Goal: Use online tool/utility: Use online tool/utility

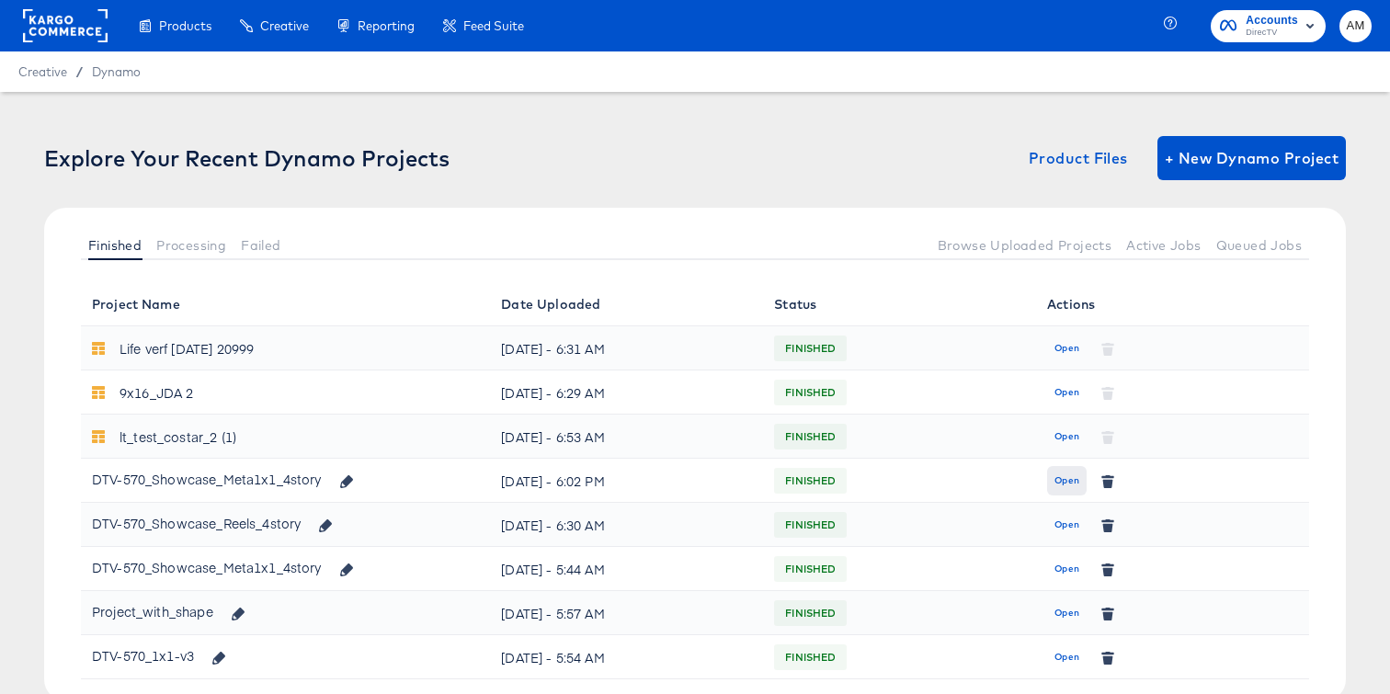
click at [1065, 486] on span "Open" at bounding box center [1066, 480] width 25 height 17
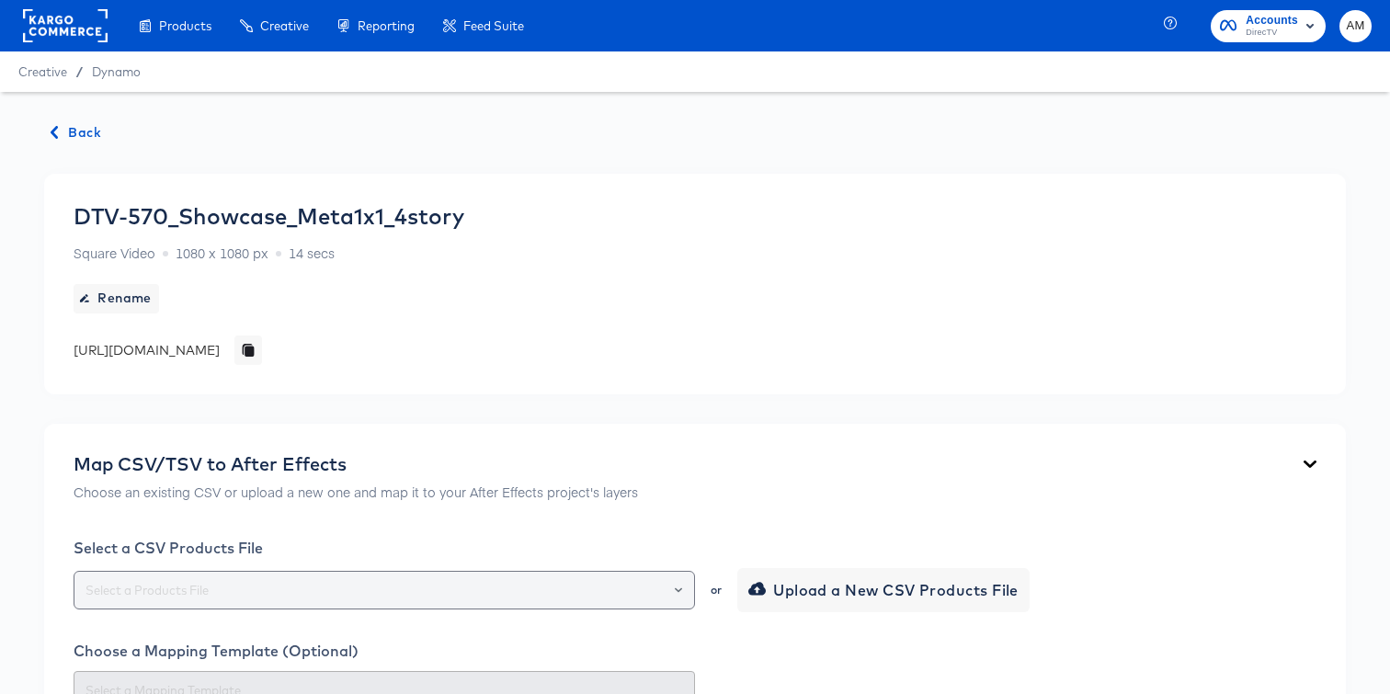
click at [681, 586] on icon "Open" at bounding box center [678, 589] width 7 height 7
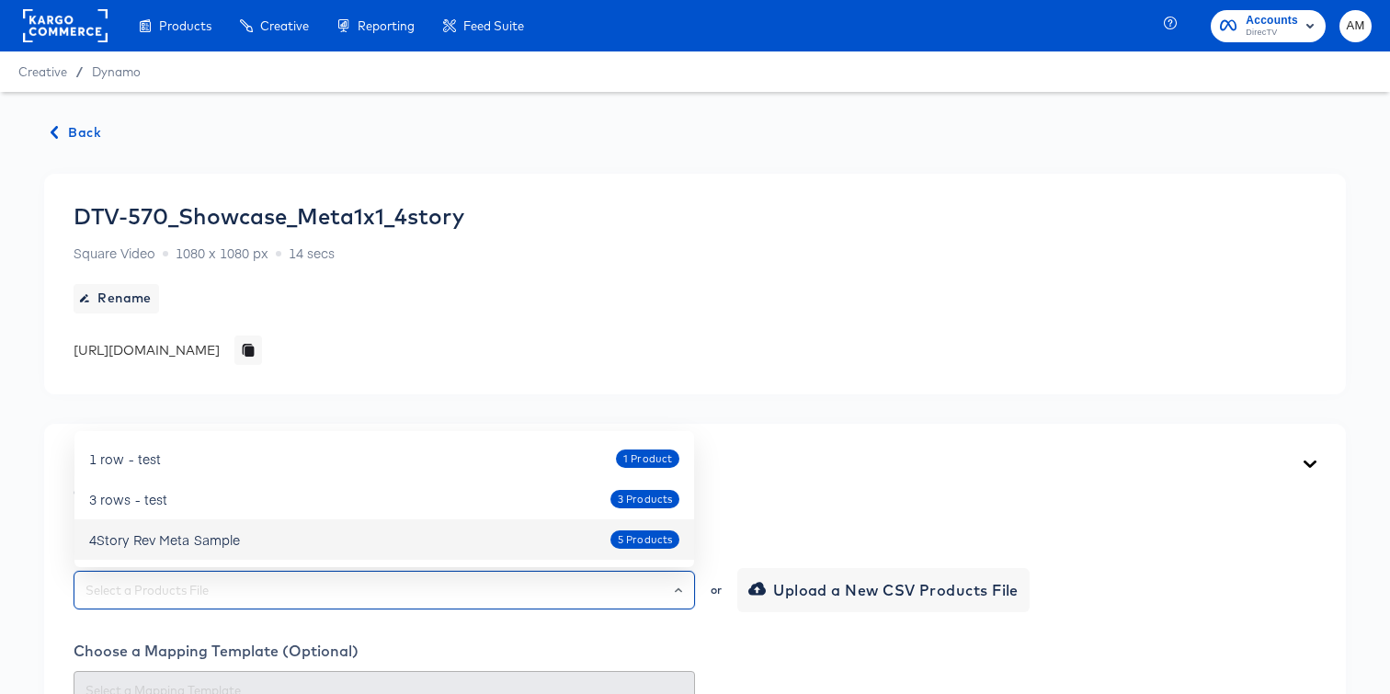
click at [570, 529] on div "4Story Rev Meta Sample 5 Products" at bounding box center [384, 539] width 590 height 29
type input "4Story Rev Meta Sample"
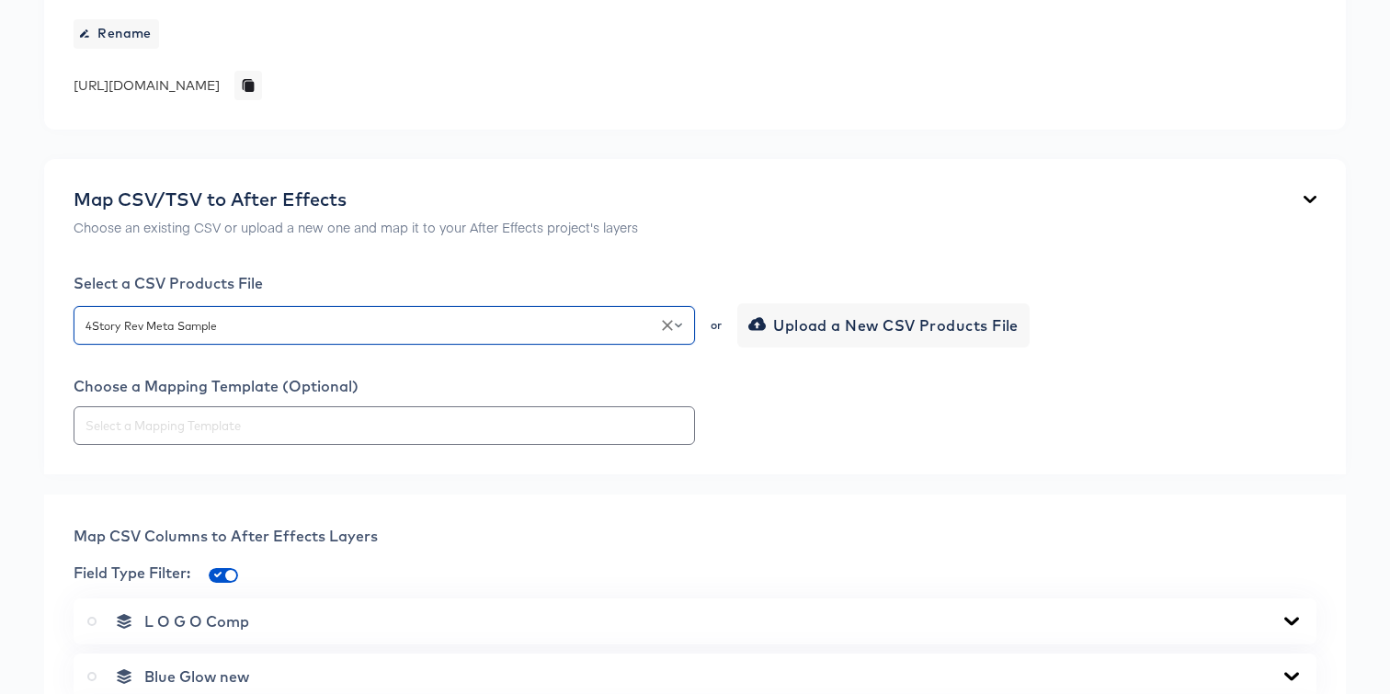
scroll to position [310, 0]
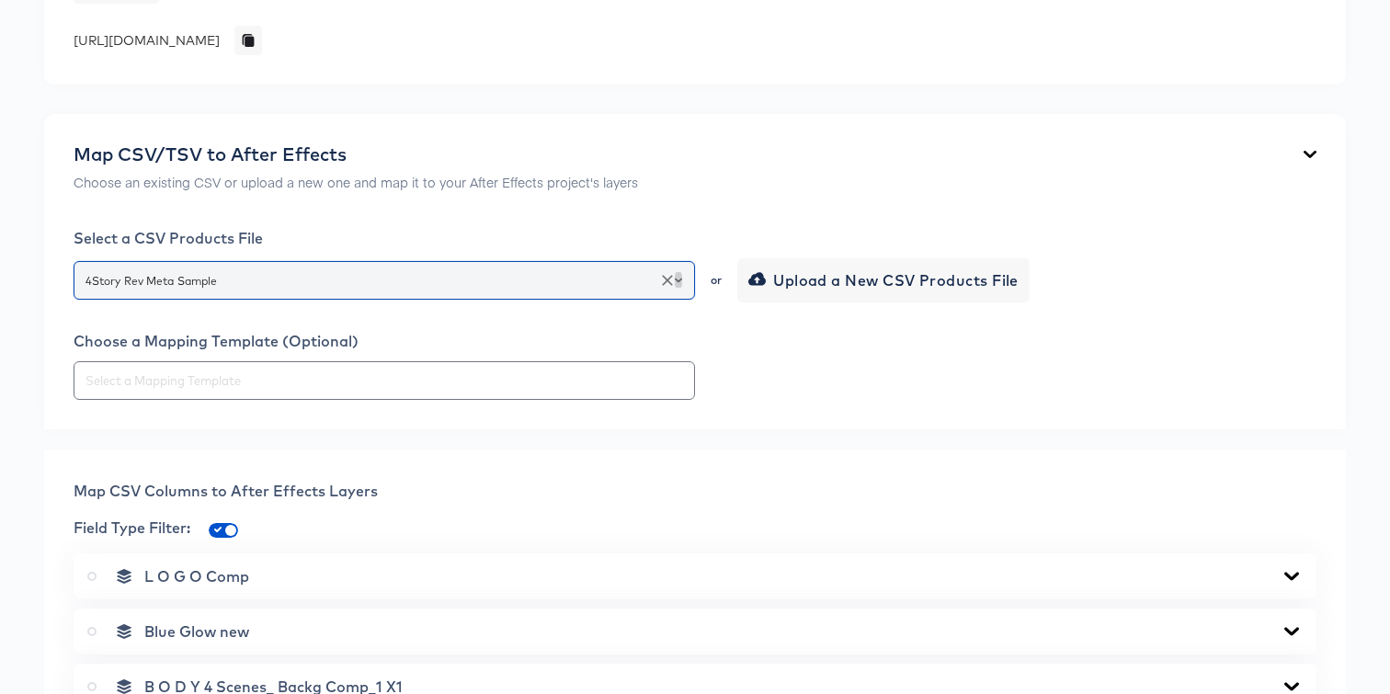
click at [680, 270] on button "Open" at bounding box center [678, 281] width 7 height 26
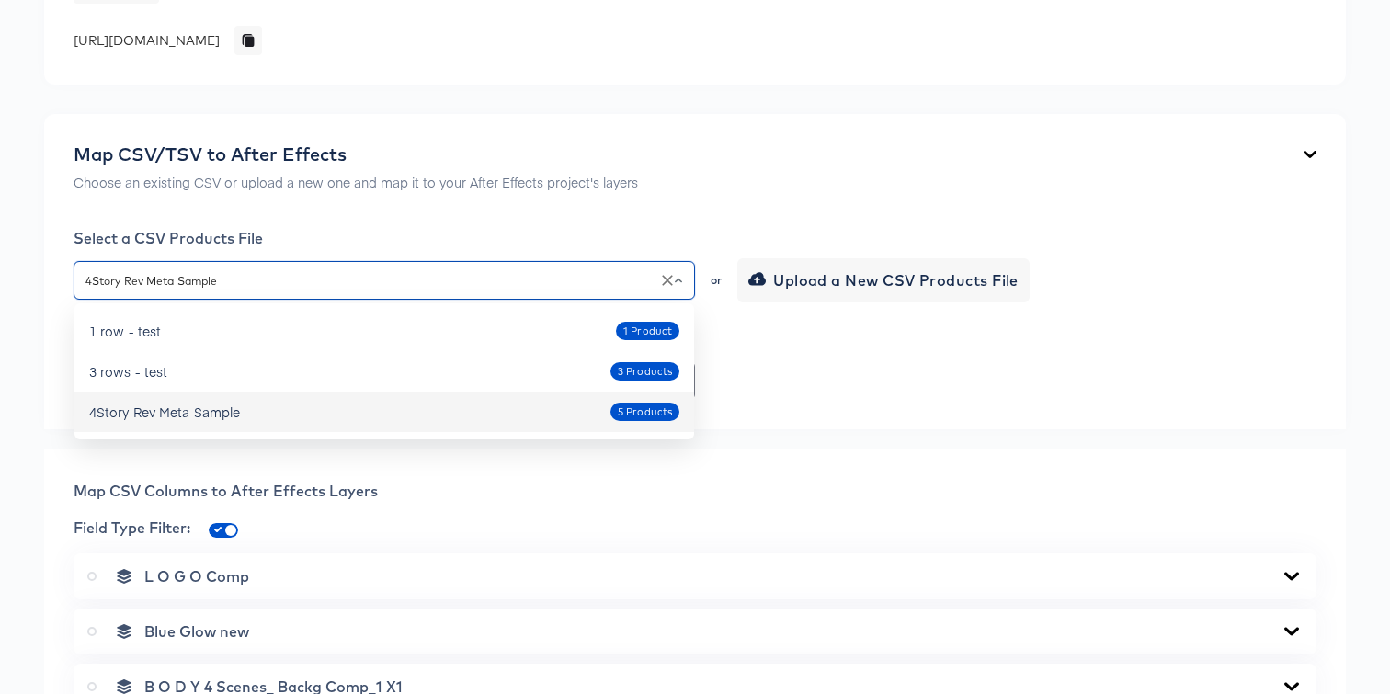
click at [578, 419] on div "4Story Rev Meta Sample 5 Products" at bounding box center [384, 411] width 590 height 29
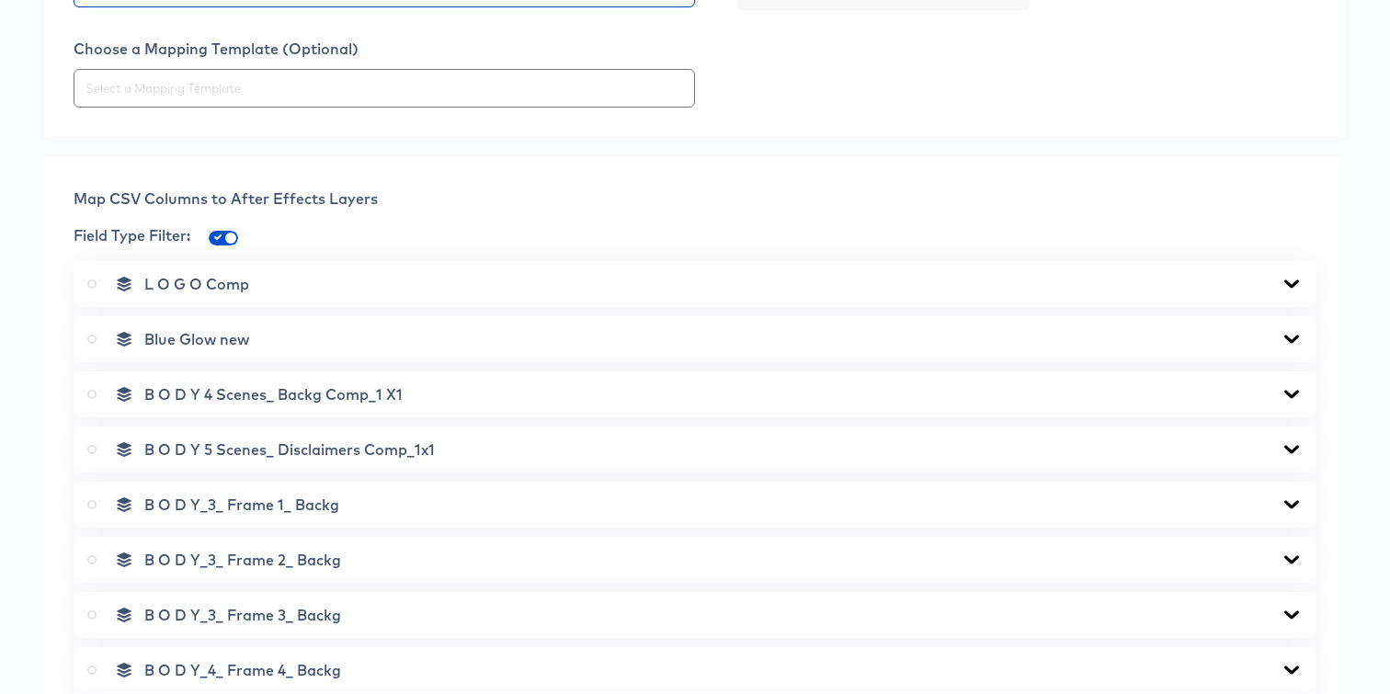
scroll to position [603, 0]
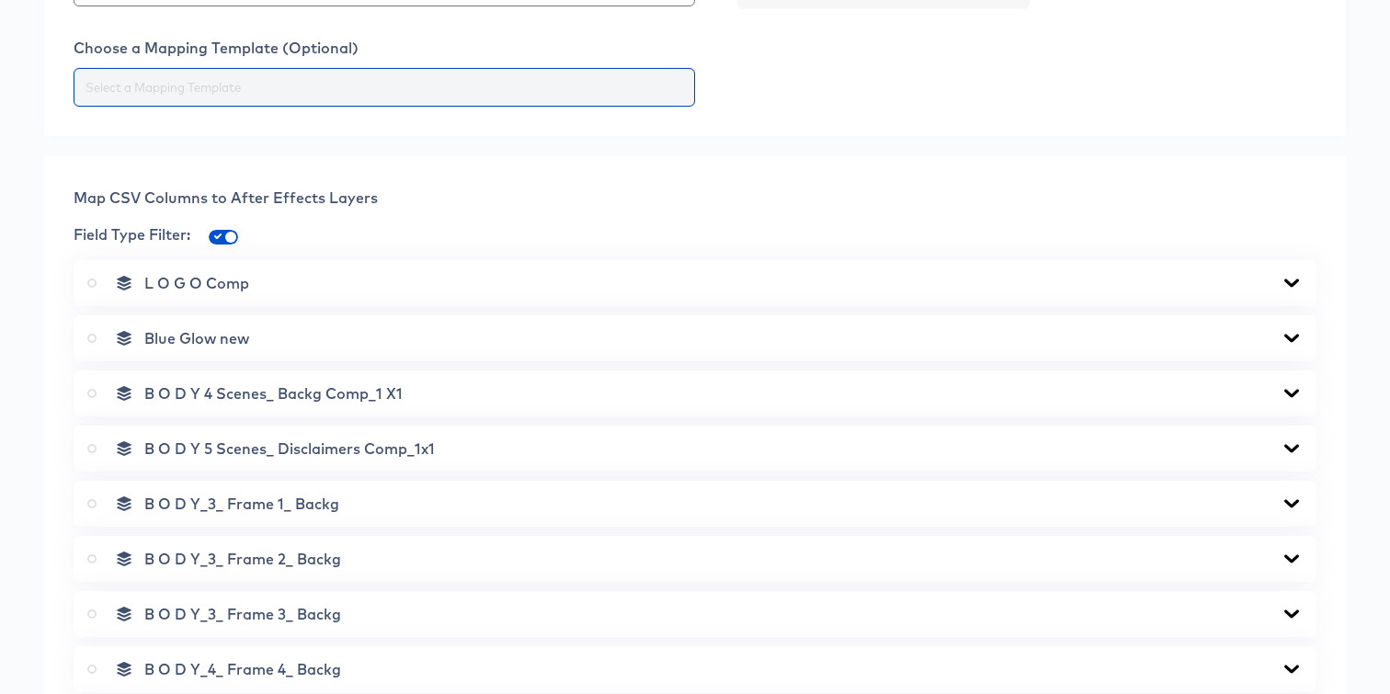
click at [660, 90] on input "text" at bounding box center [384, 87] width 605 height 21
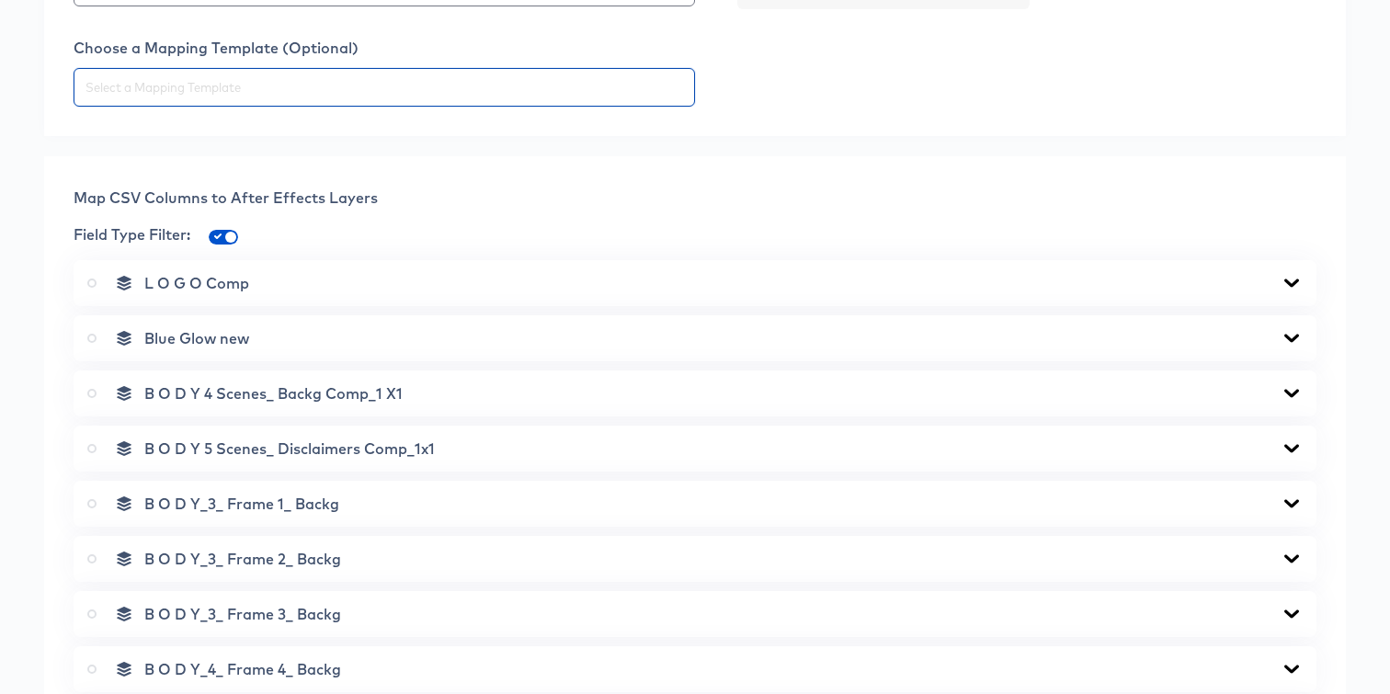
click at [1288, 282] on icon at bounding box center [1291, 283] width 15 height 8
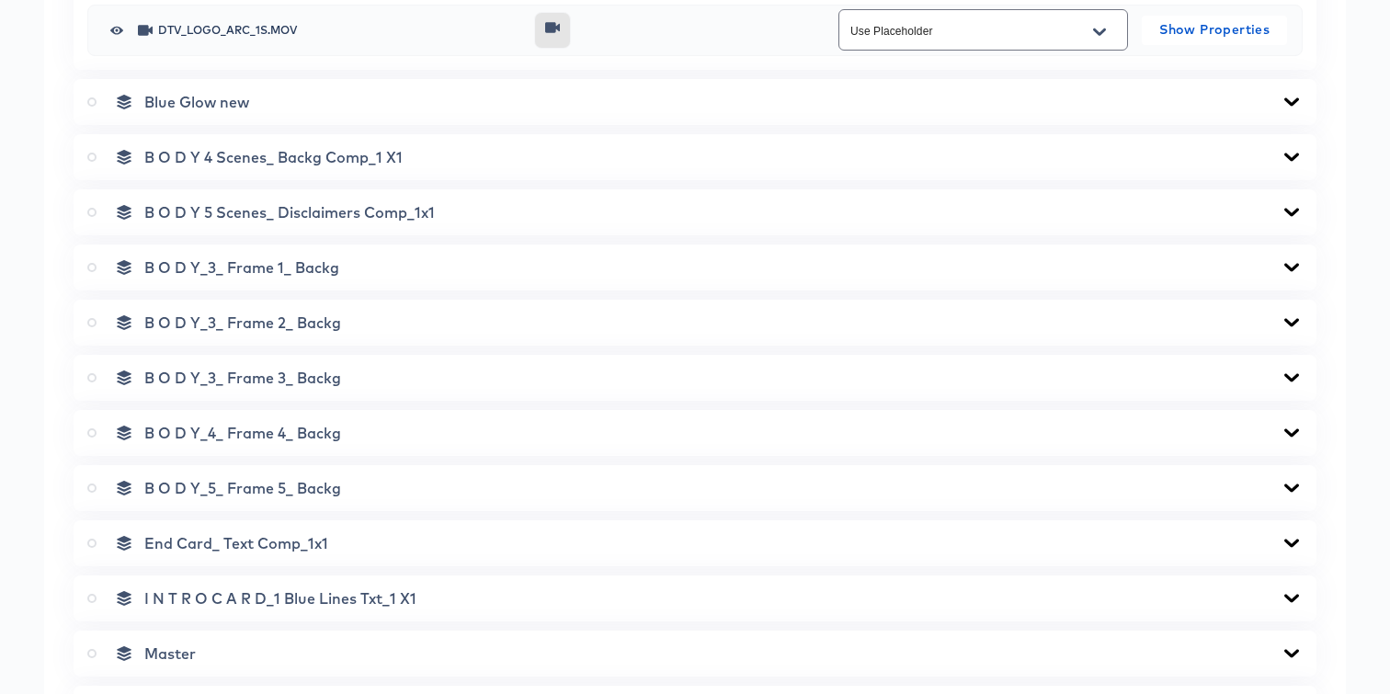
scroll to position [890, 0]
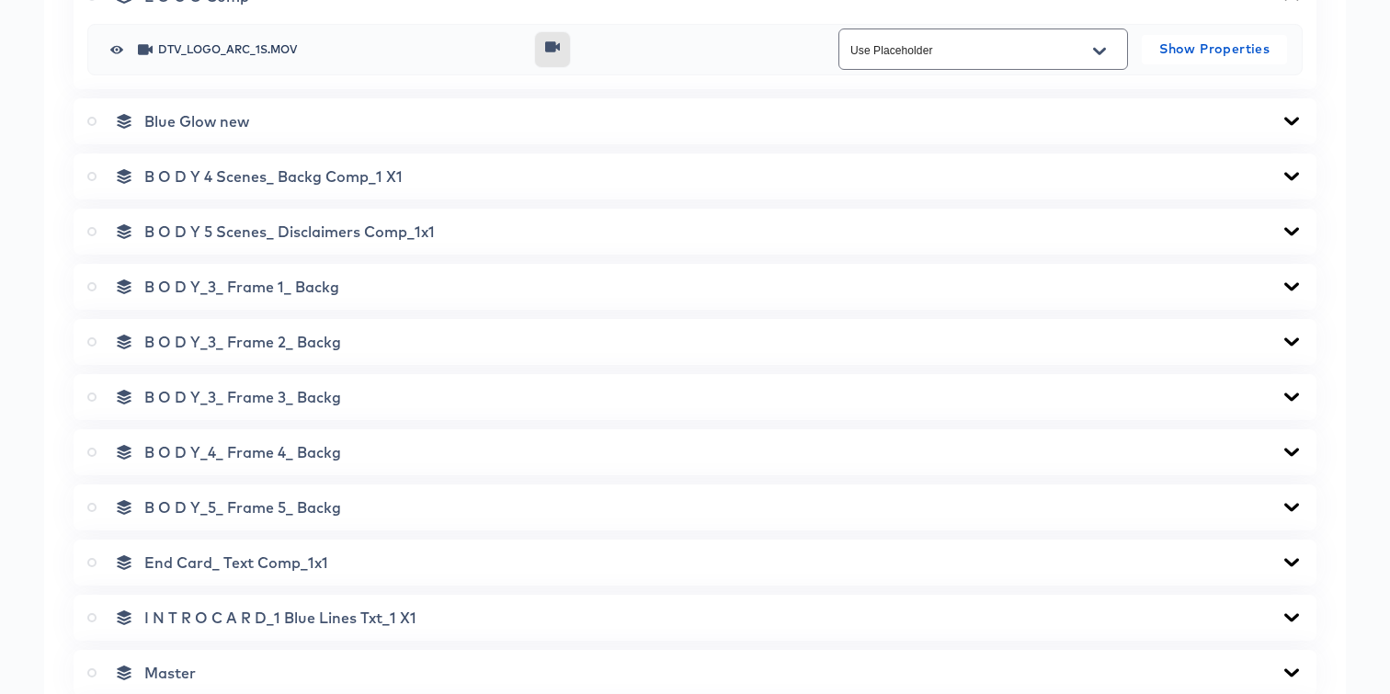
click at [1288, 116] on icon at bounding box center [1292, 121] width 22 height 15
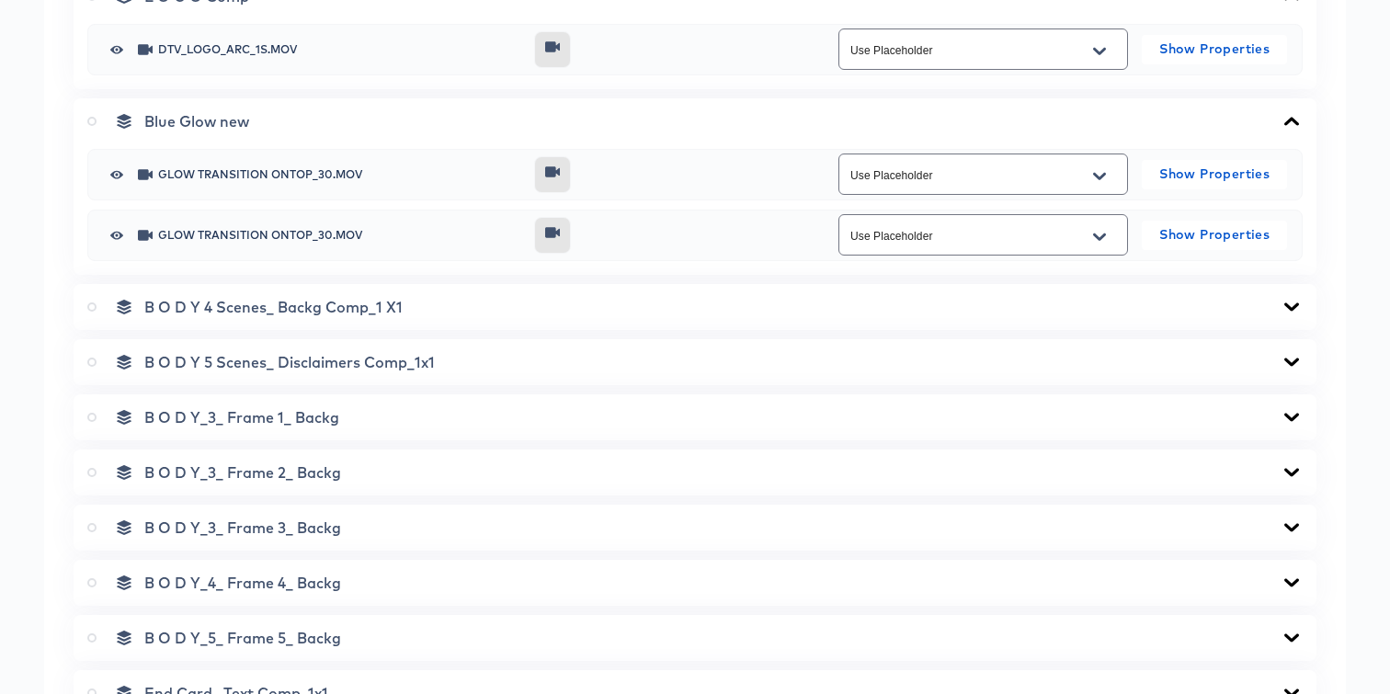
click at [1294, 300] on icon at bounding box center [1292, 307] width 22 height 15
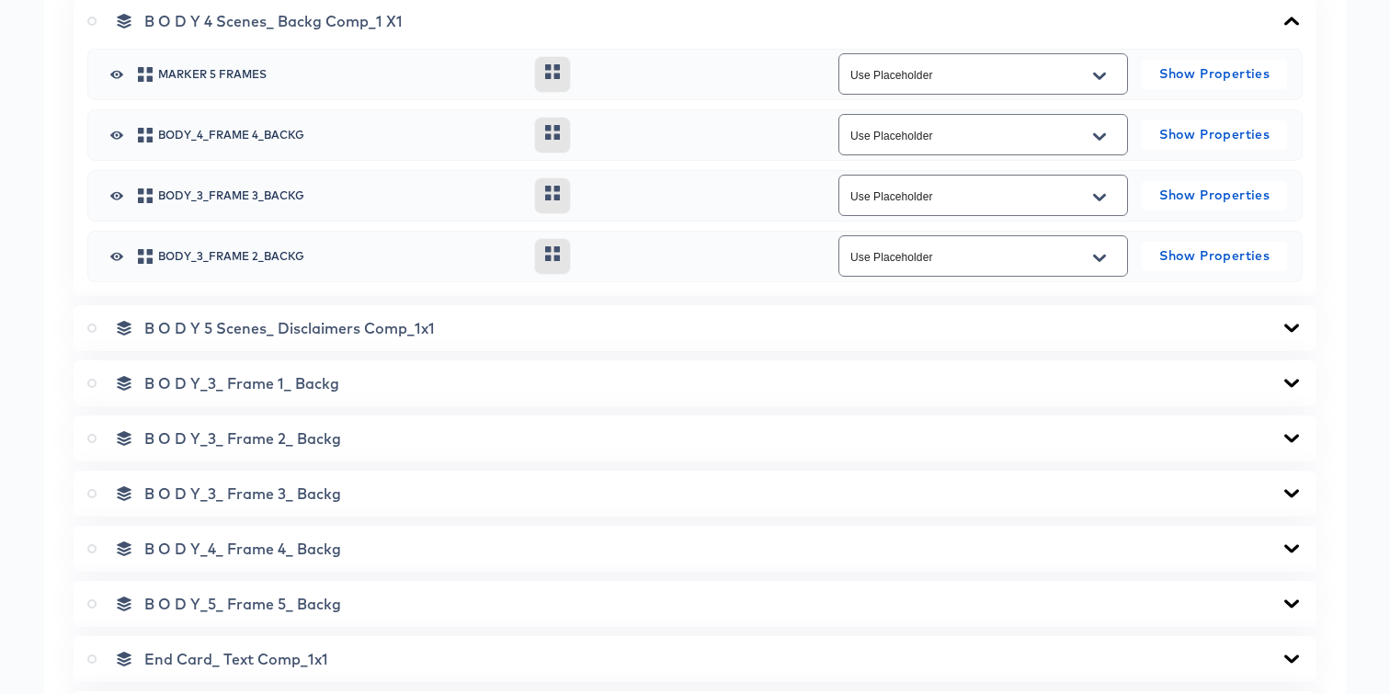
scroll to position [1194, 0]
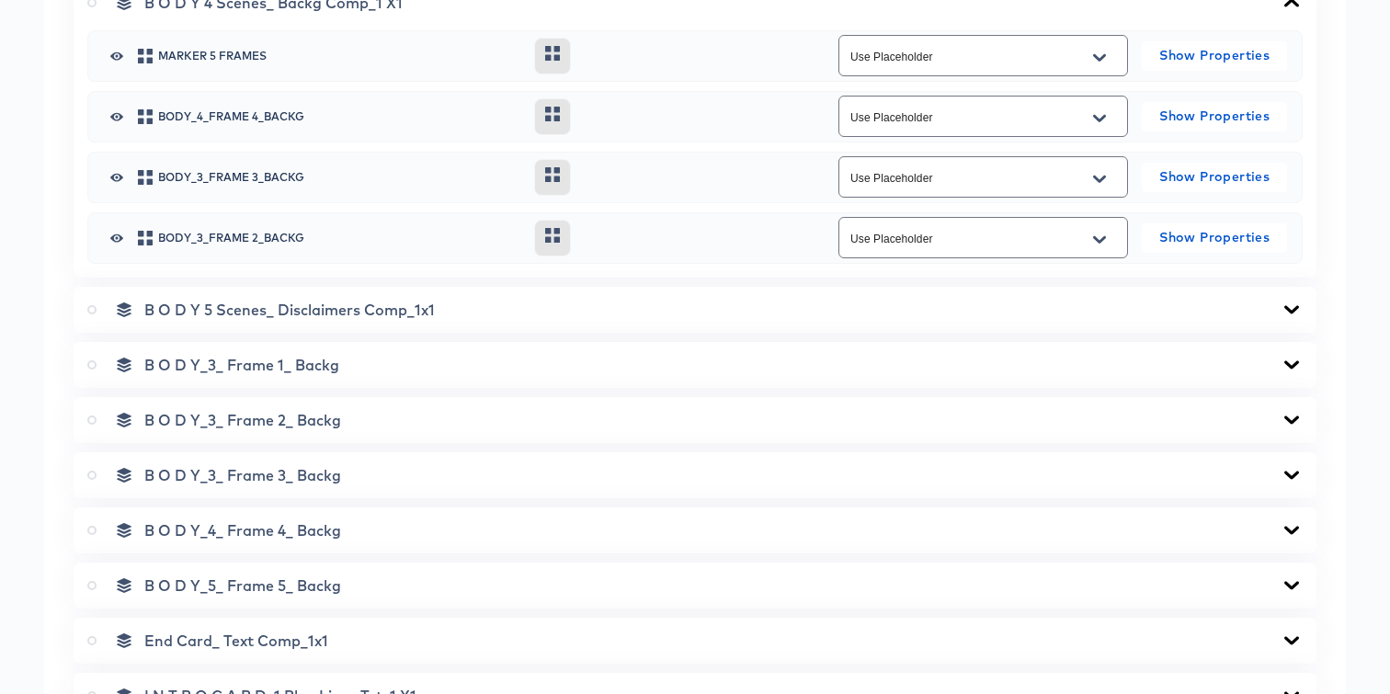
click at [1292, 310] on icon at bounding box center [1291, 309] width 15 height 8
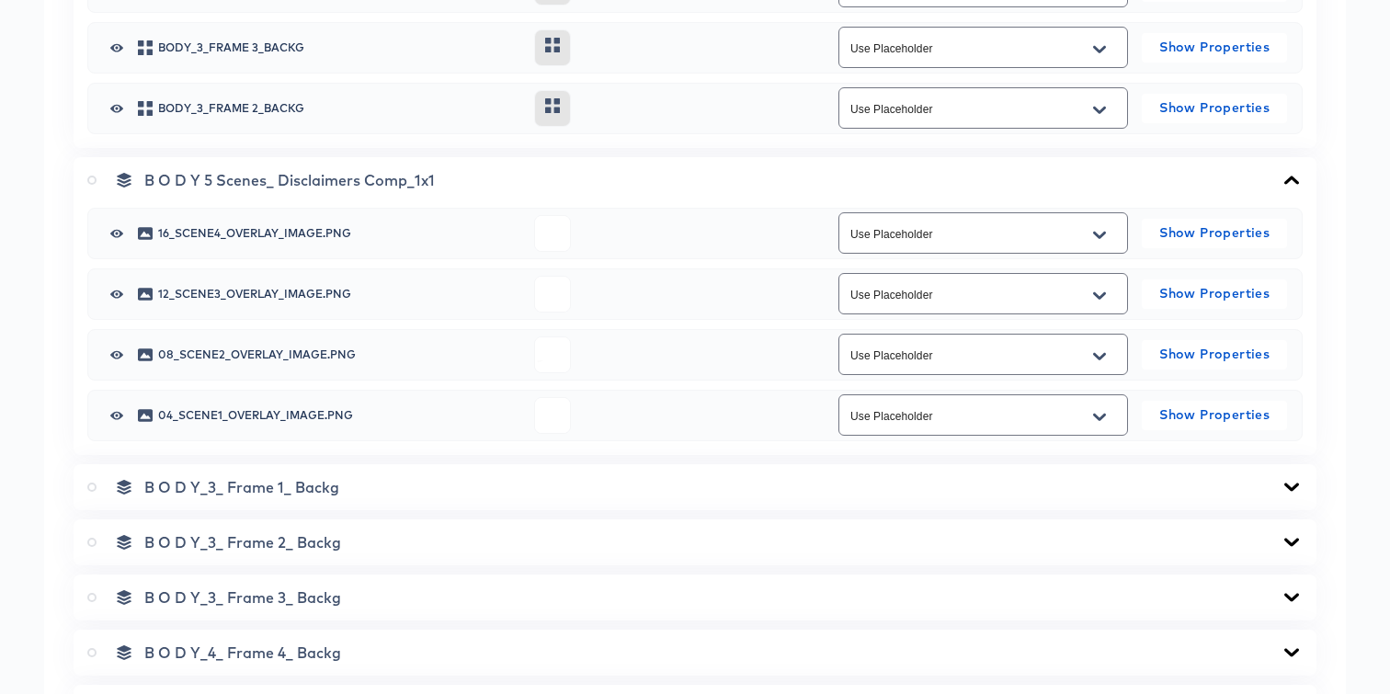
scroll to position [1326, 0]
click at [1099, 233] on icon "Open" at bounding box center [1099, 232] width 13 height 7
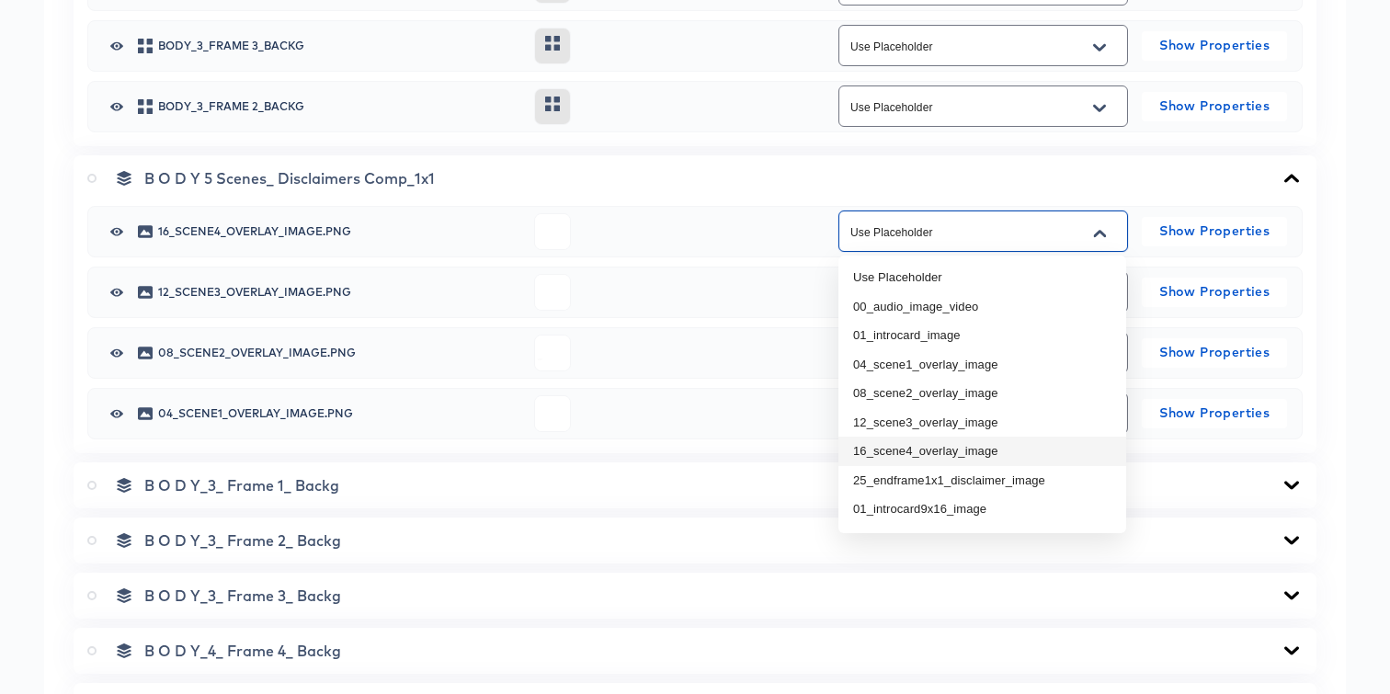
click at [953, 444] on li "16_scene4_overlay_image" at bounding box center [982, 451] width 288 height 29
type input "16_scene4_overlay_image"
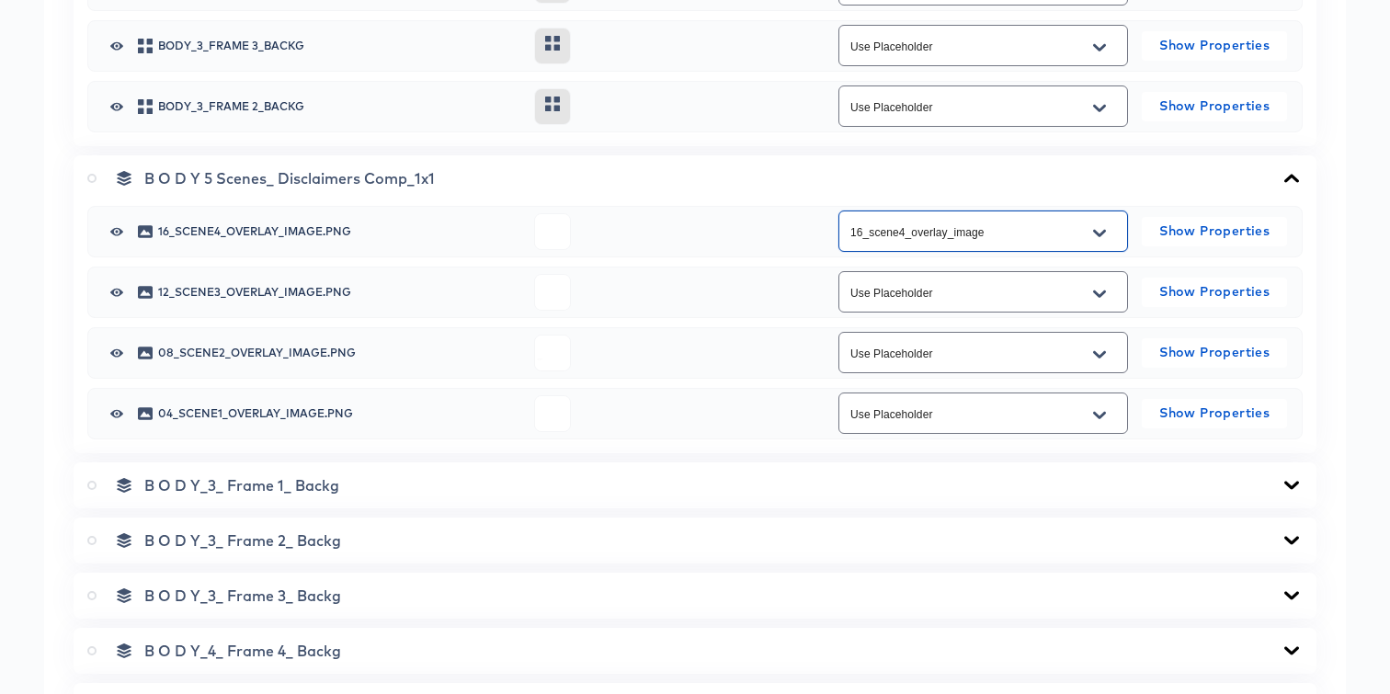
click at [956, 294] on input "Use Placeholder" at bounding box center [969, 292] width 245 height 21
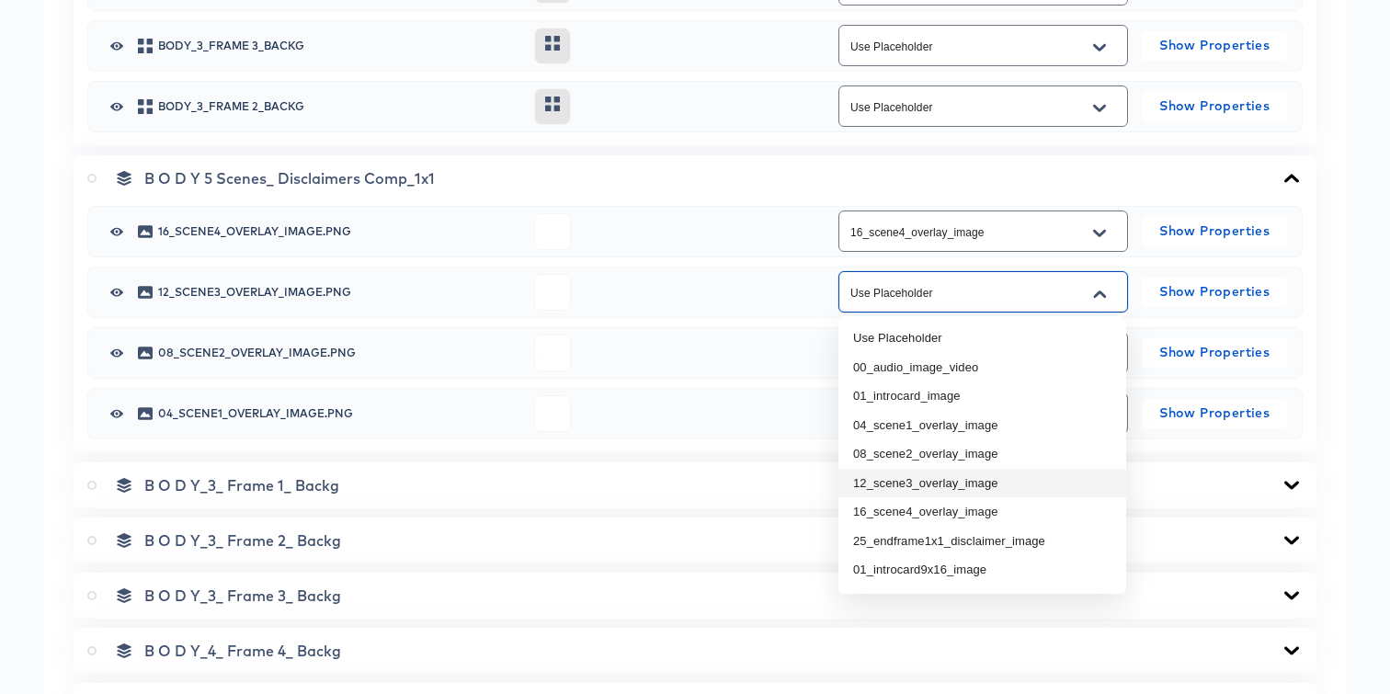
click at [913, 474] on li "12_scene3_overlay_image" at bounding box center [982, 483] width 288 height 29
type input "12_scene3_overlay_image"
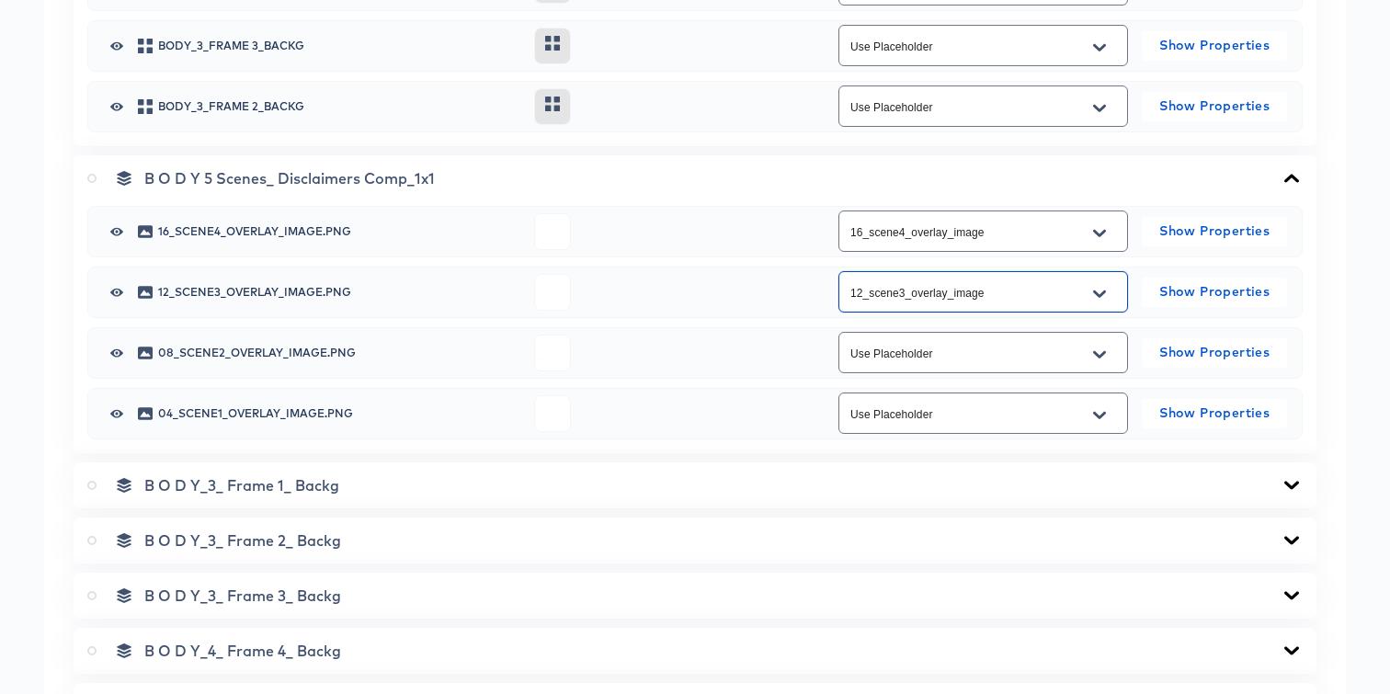
click at [925, 350] on input "Use Placeholder" at bounding box center [969, 353] width 245 height 21
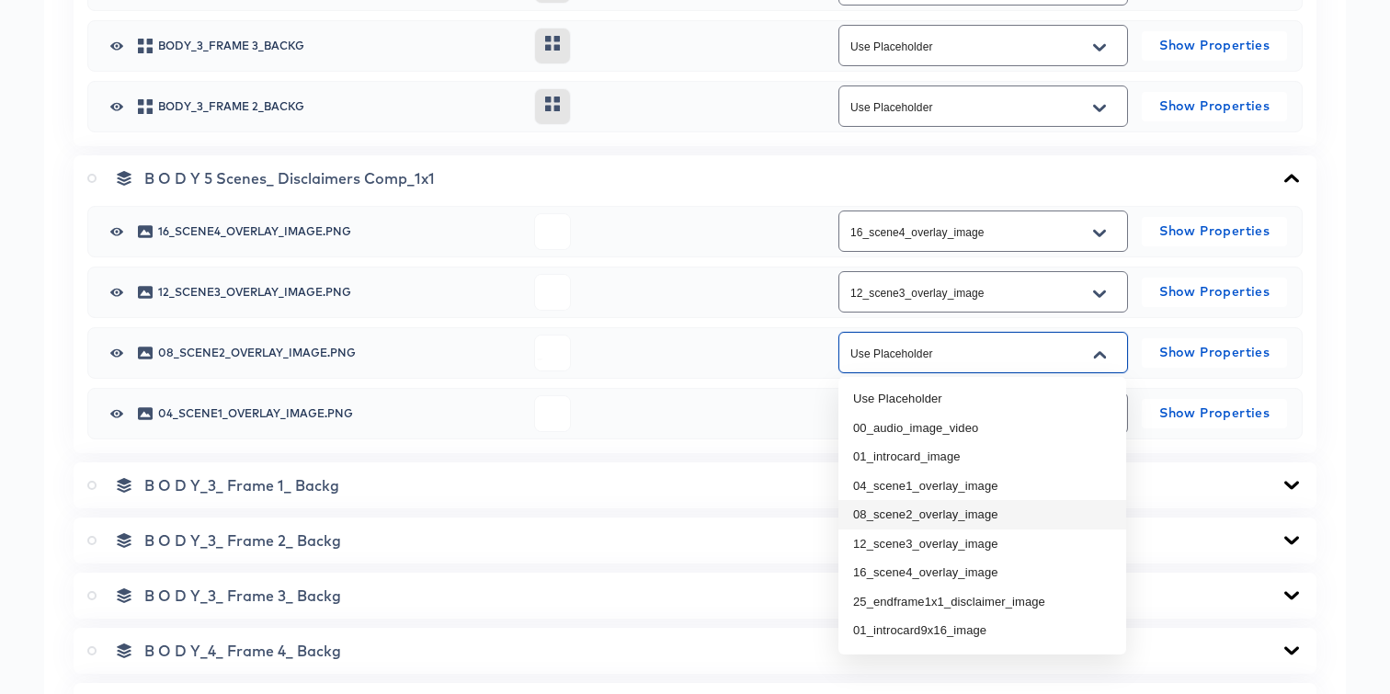
click at [914, 518] on li "08_scene2_overlay_image" at bounding box center [982, 514] width 288 height 29
type input "08_scene2_overlay_image"
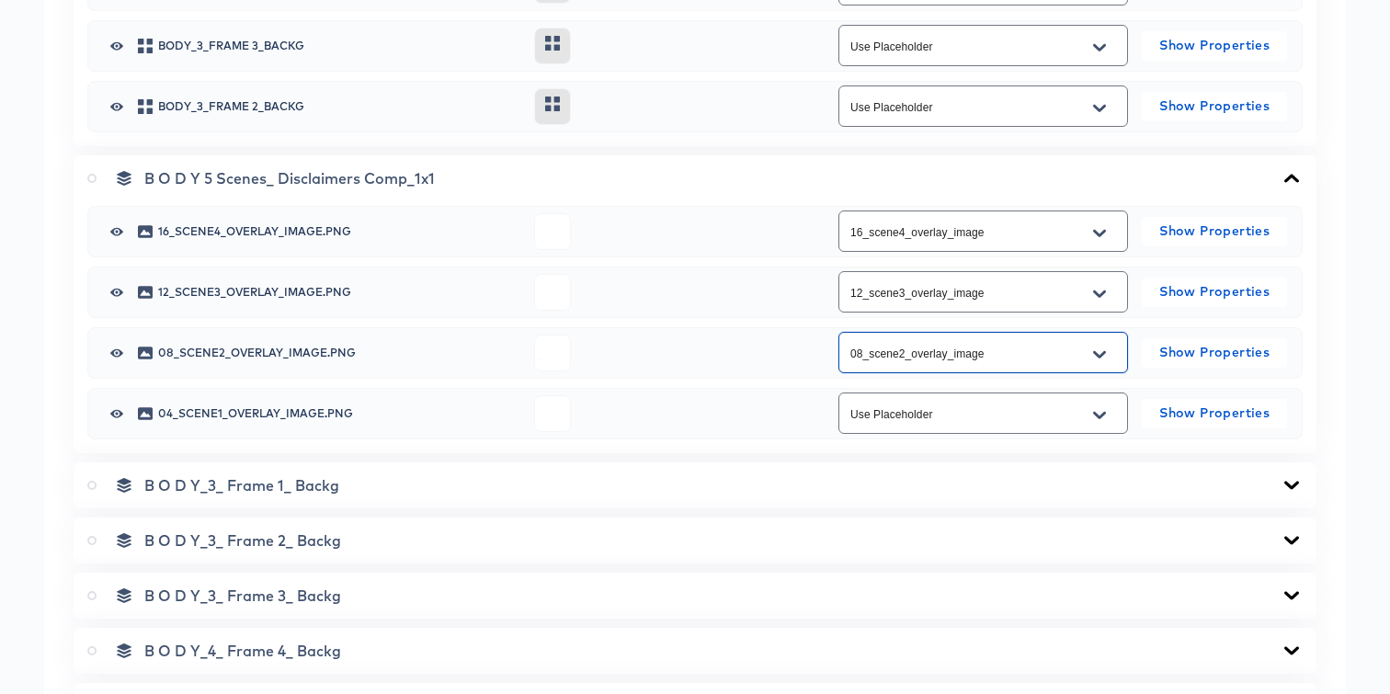
click at [924, 414] on input "Use Placeholder" at bounding box center [969, 414] width 245 height 21
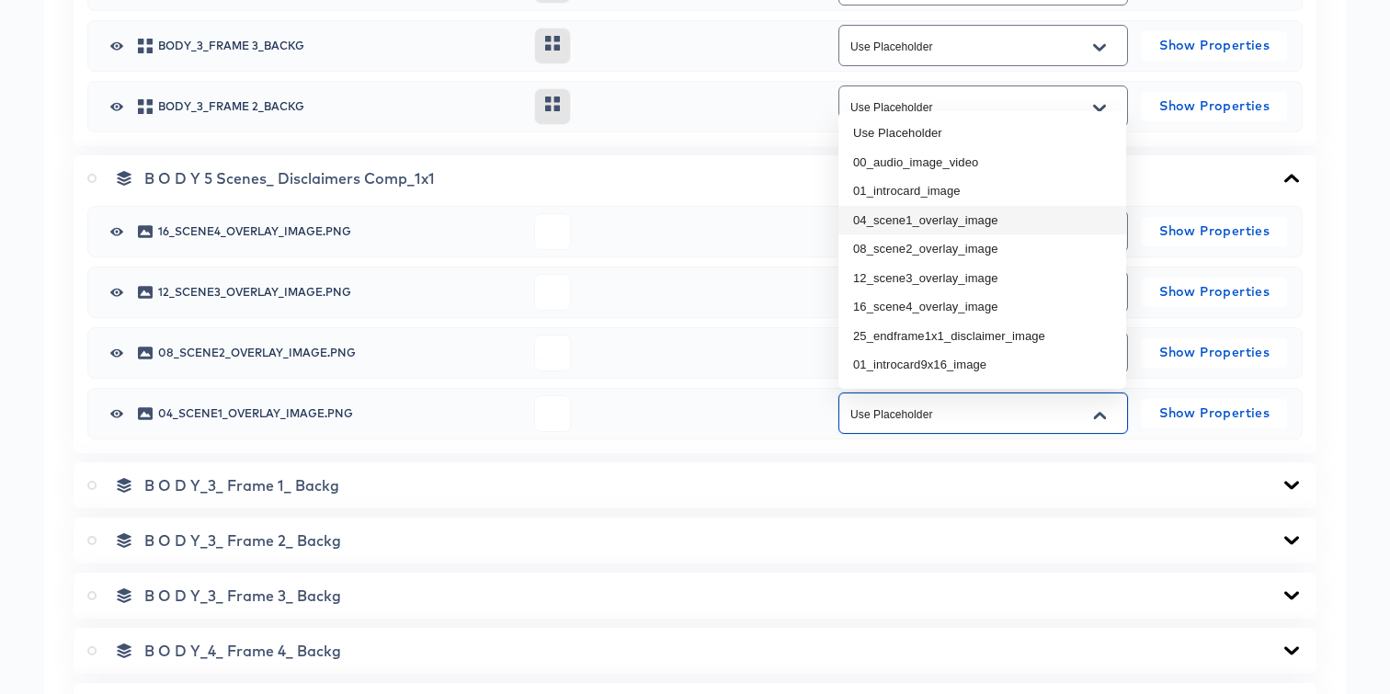
click at [905, 222] on li "04_scene1_overlay_image" at bounding box center [982, 220] width 288 height 29
type input "04_scene1_overlay_image"
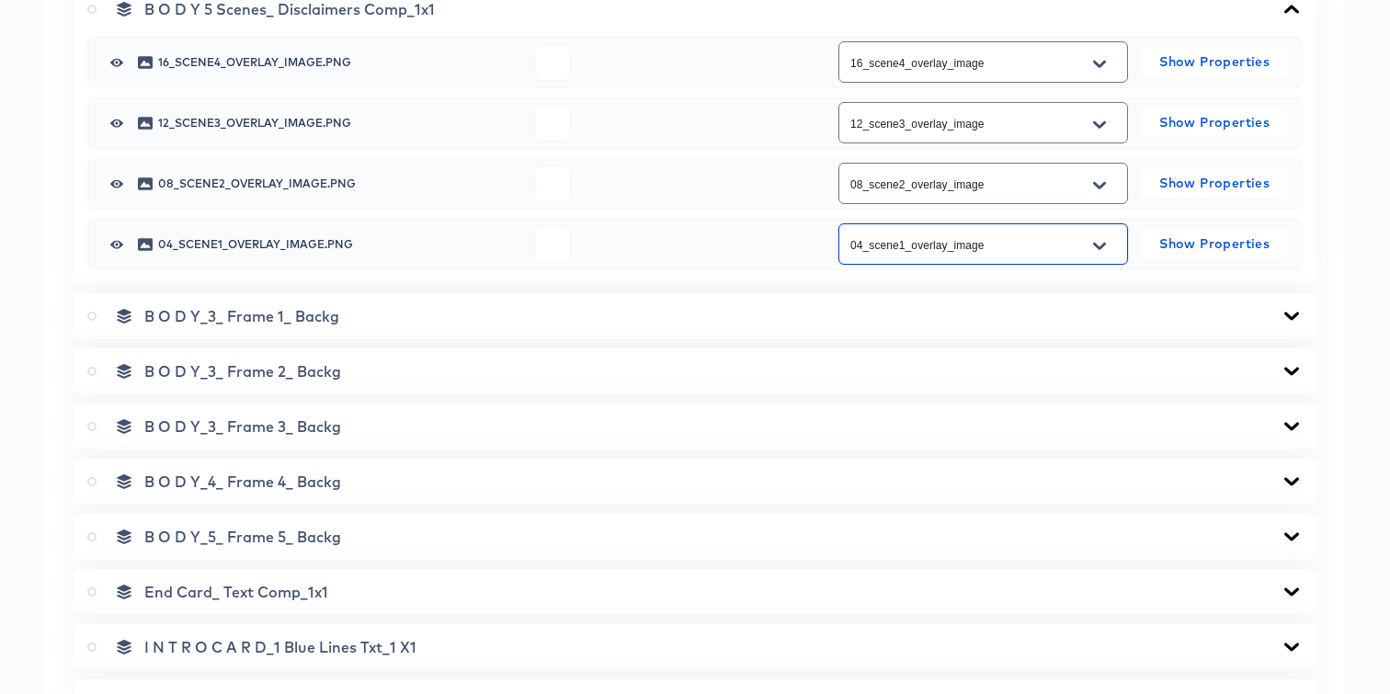
scroll to position [1531, 0]
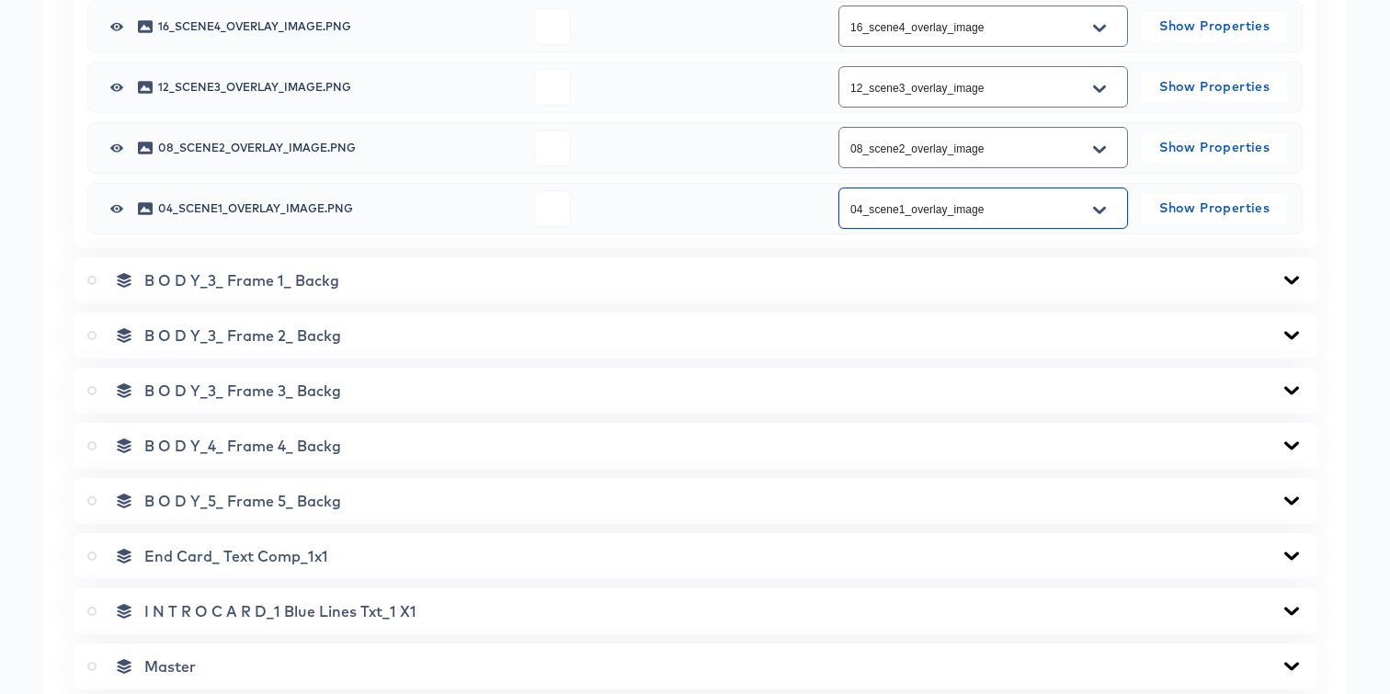
click at [1289, 275] on icon at bounding box center [1292, 280] width 22 height 15
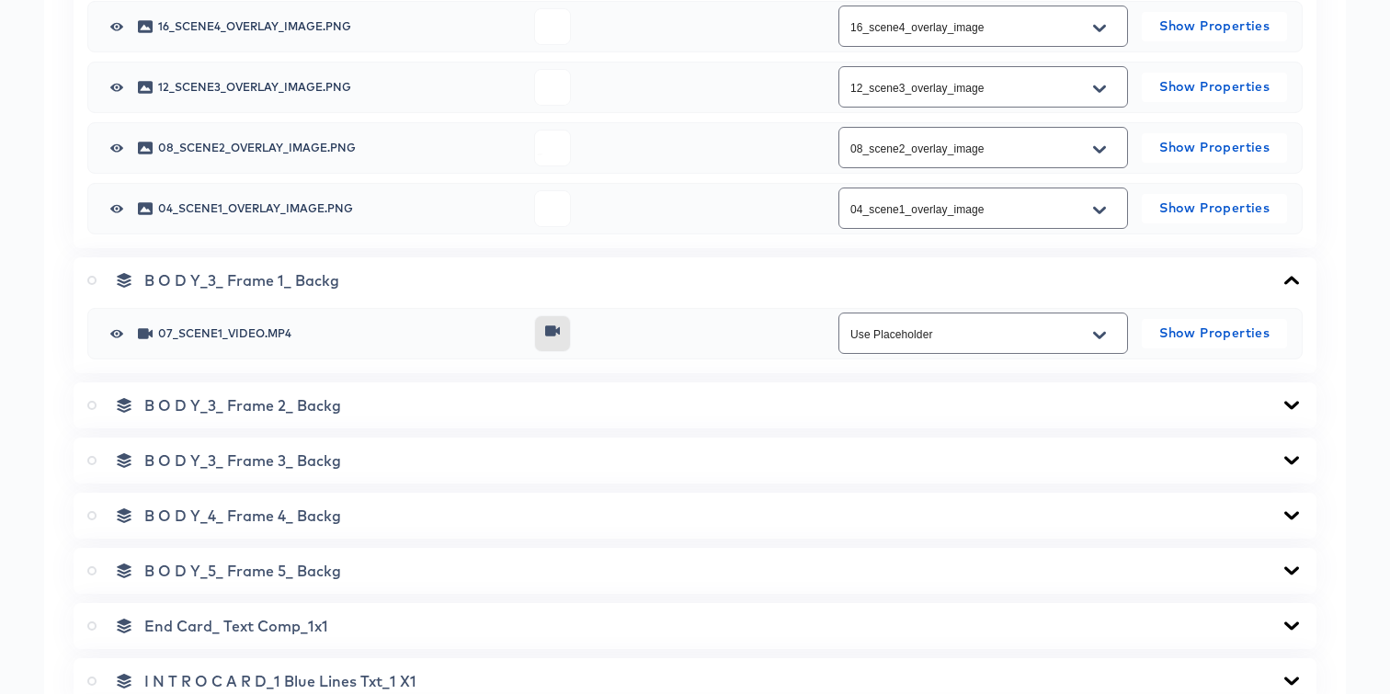
click at [1062, 332] on input "Use Placeholder" at bounding box center [969, 334] width 245 height 21
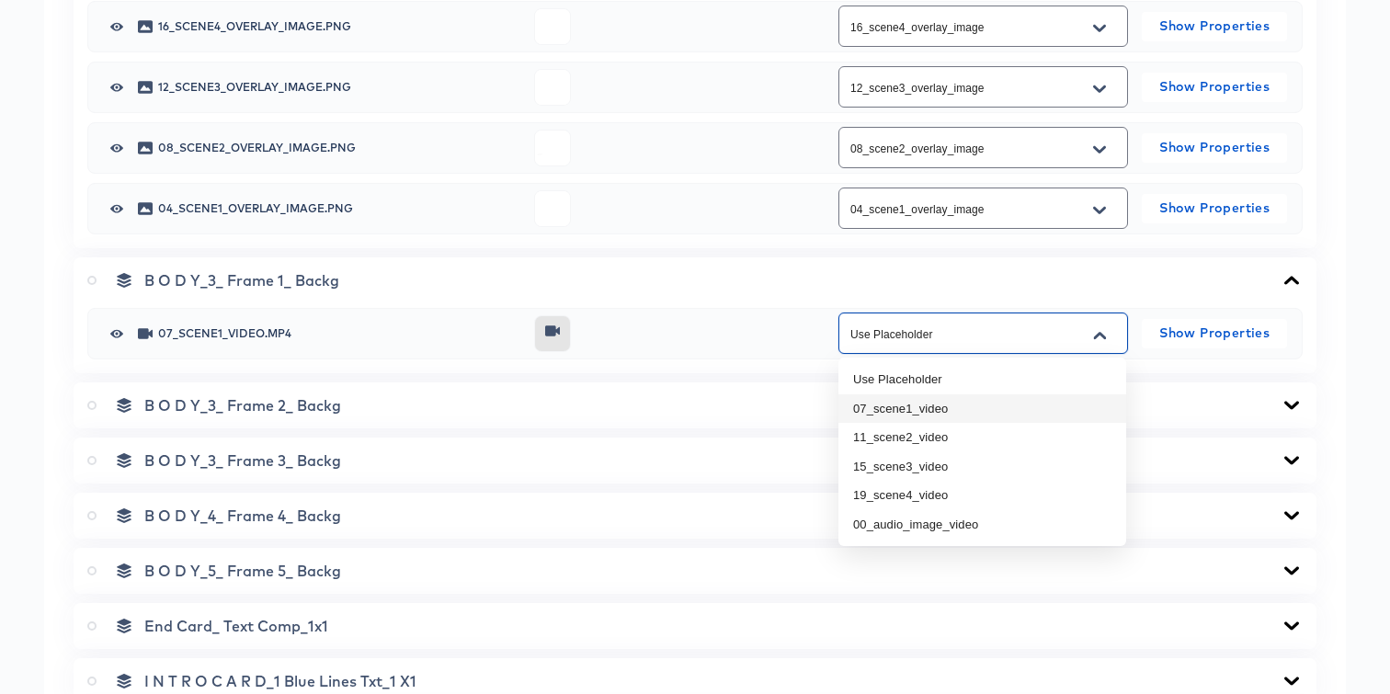
click at [935, 416] on li "07_scene1_video" at bounding box center [982, 408] width 288 height 29
type input "07_scene1_video"
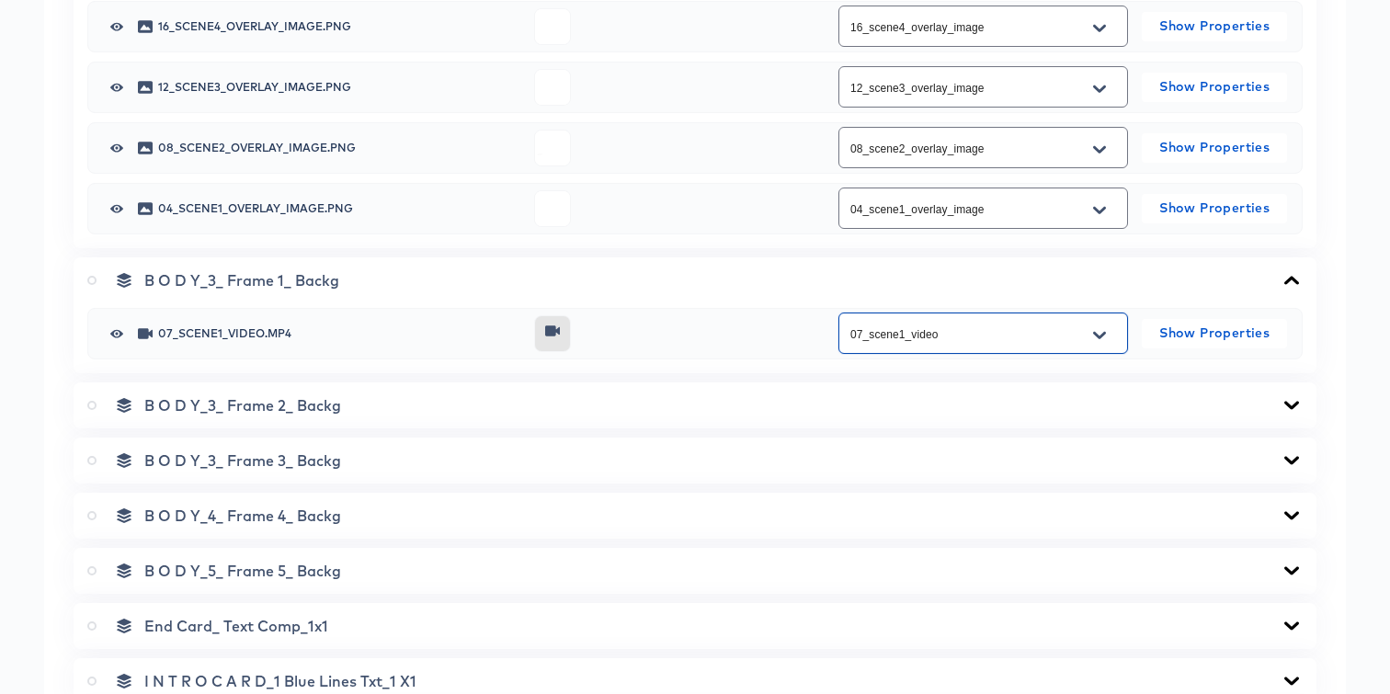
click at [935, 416] on div "B O D Y_3_ Frame 2_ Backg" at bounding box center [695, 405] width 1243 height 46
click at [1284, 403] on icon at bounding box center [1292, 405] width 22 height 15
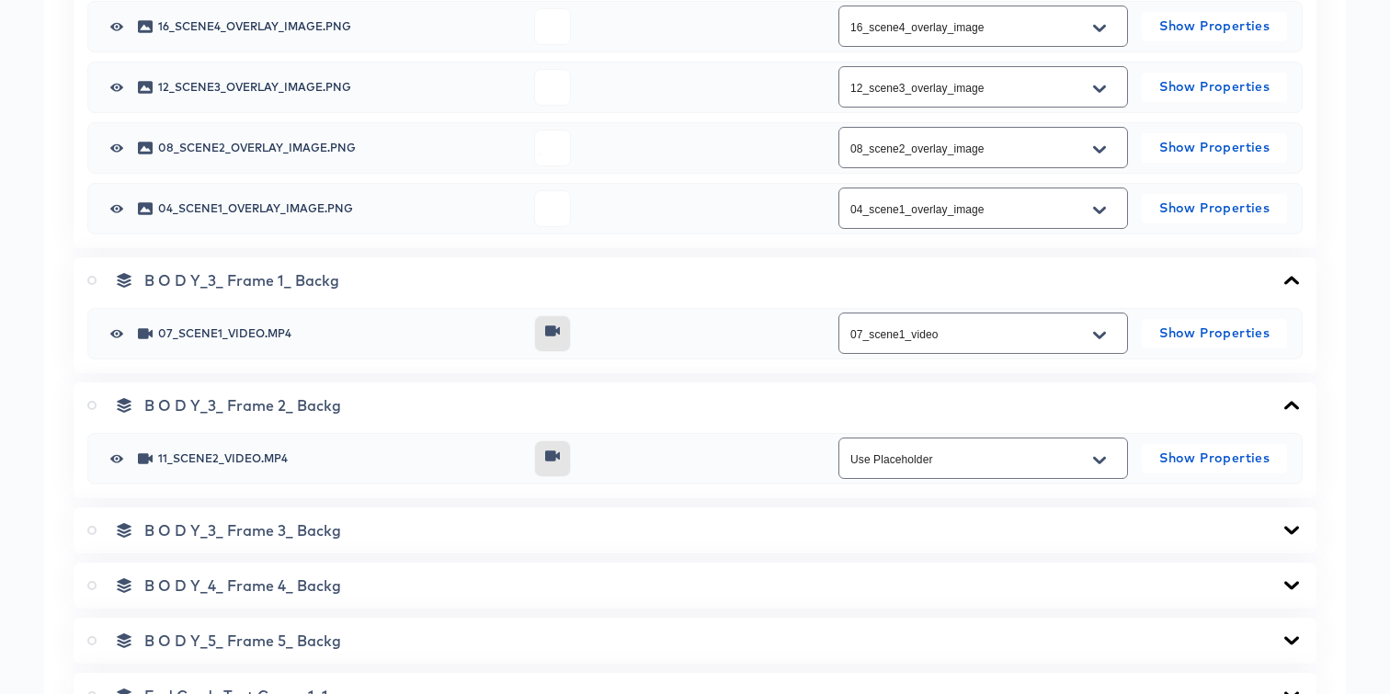
click at [1074, 469] on div "Use Placeholder" at bounding box center [983, 458] width 290 height 41
click at [1100, 454] on icon "Open" at bounding box center [1099, 460] width 13 height 15
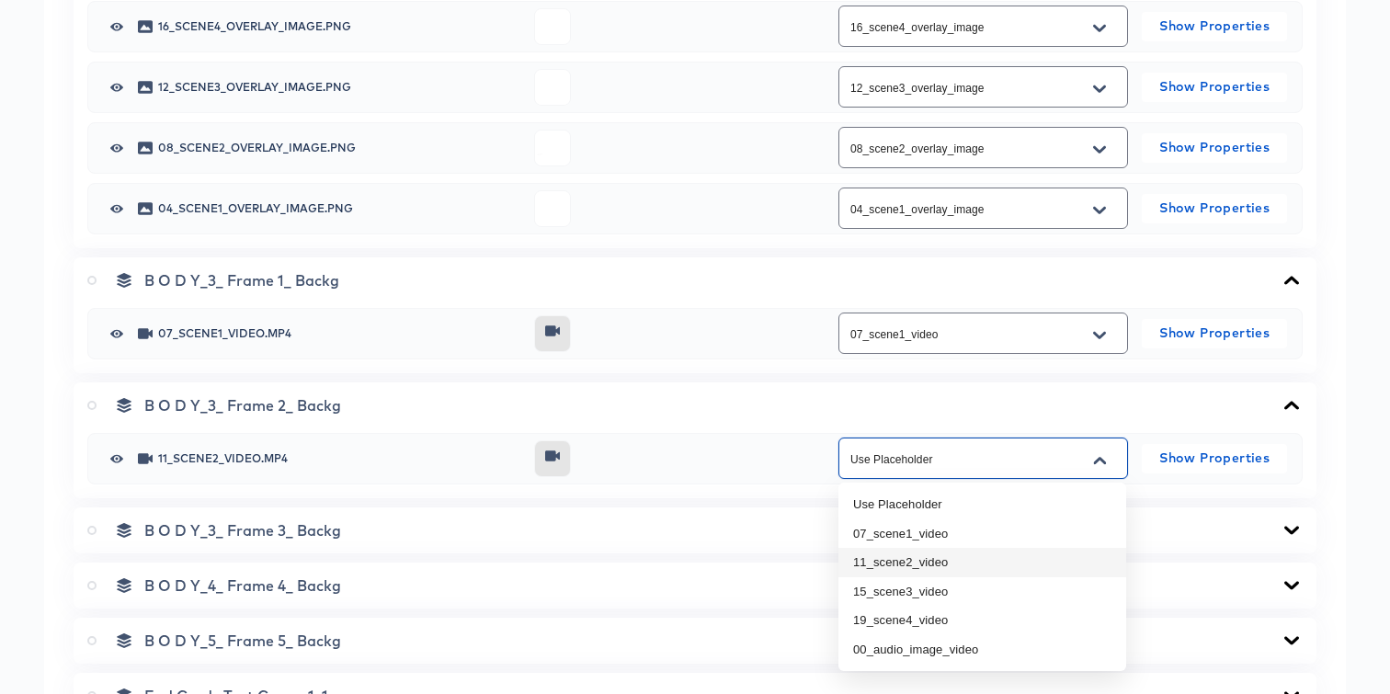
click at [946, 565] on li "11_scene2_video" at bounding box center [982, 562] width 288 height 29
type input "11_scene2_video"
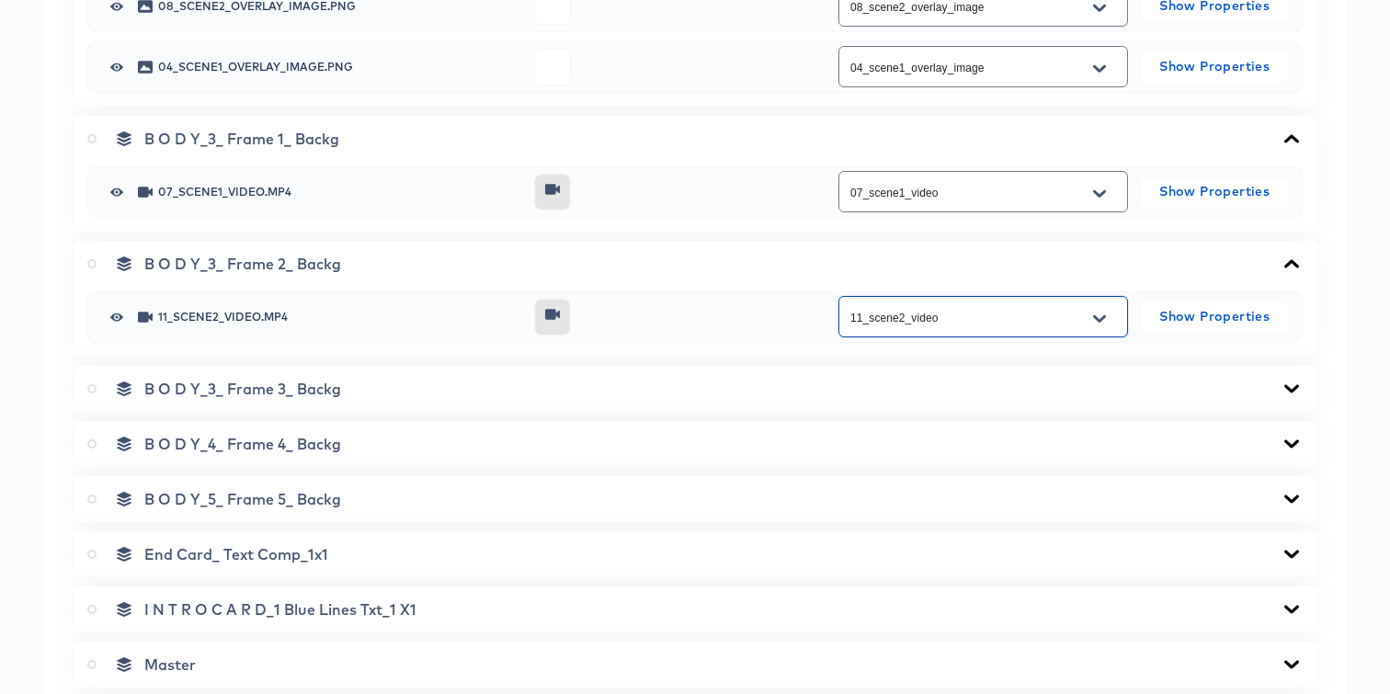
scroll to position [1680, 0]
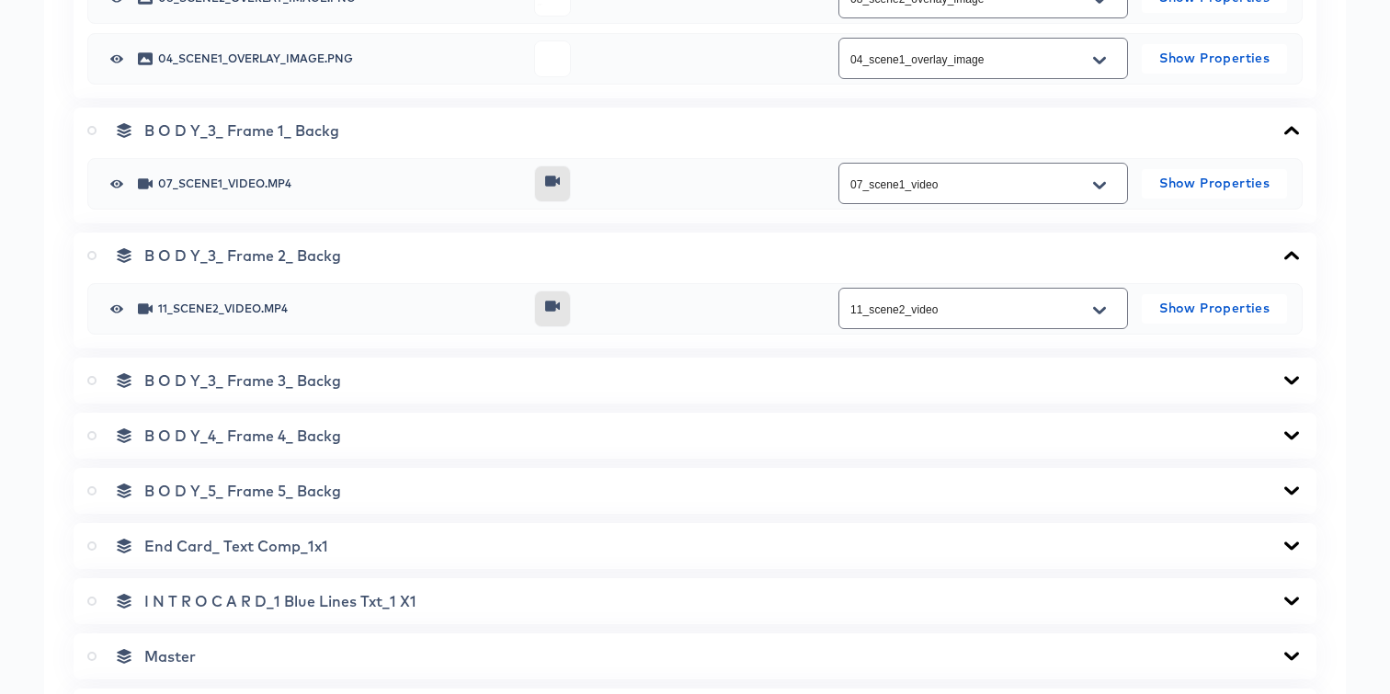
click at [1286, 371] on div "B O D Y_3_ Frame 3_ Backg" at bounding box center [694, 380] width 1215 height 18
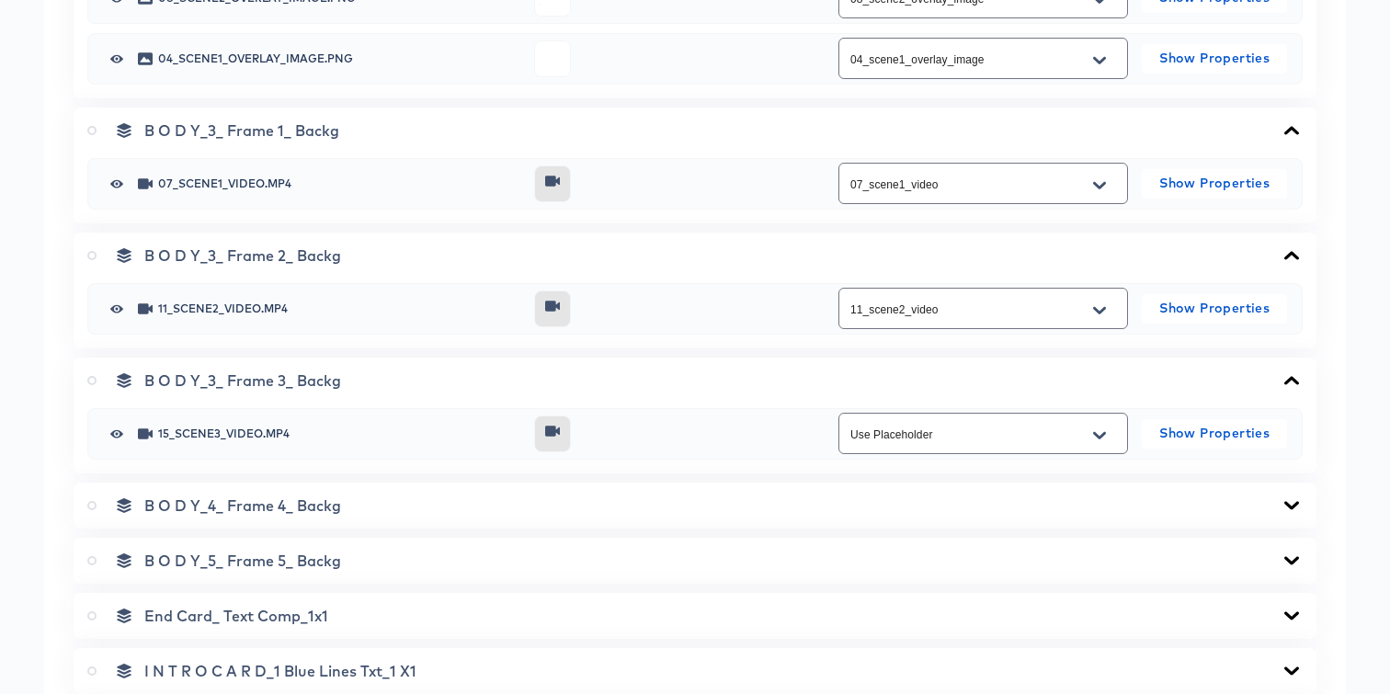
click at [999, 447] on div "Use Placeholder" at bounding box center [983, 433] width 290 height 41
click at [968, 438] on input "Use Placeholder" at bounding box center [969, 434] width 245 height 21
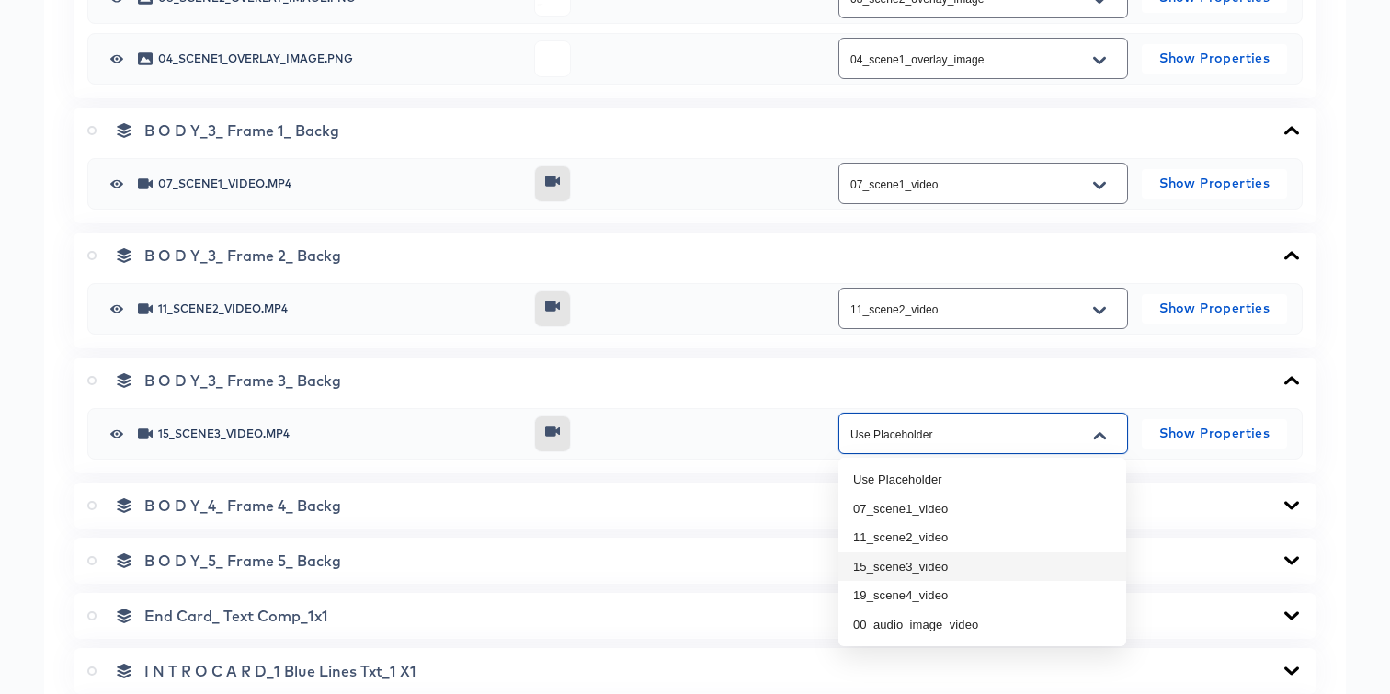
click at [911, 573] on li "15_scene3_video" at bounding box center [982, 566] width 288 height 29
type input "15_scene3_video"
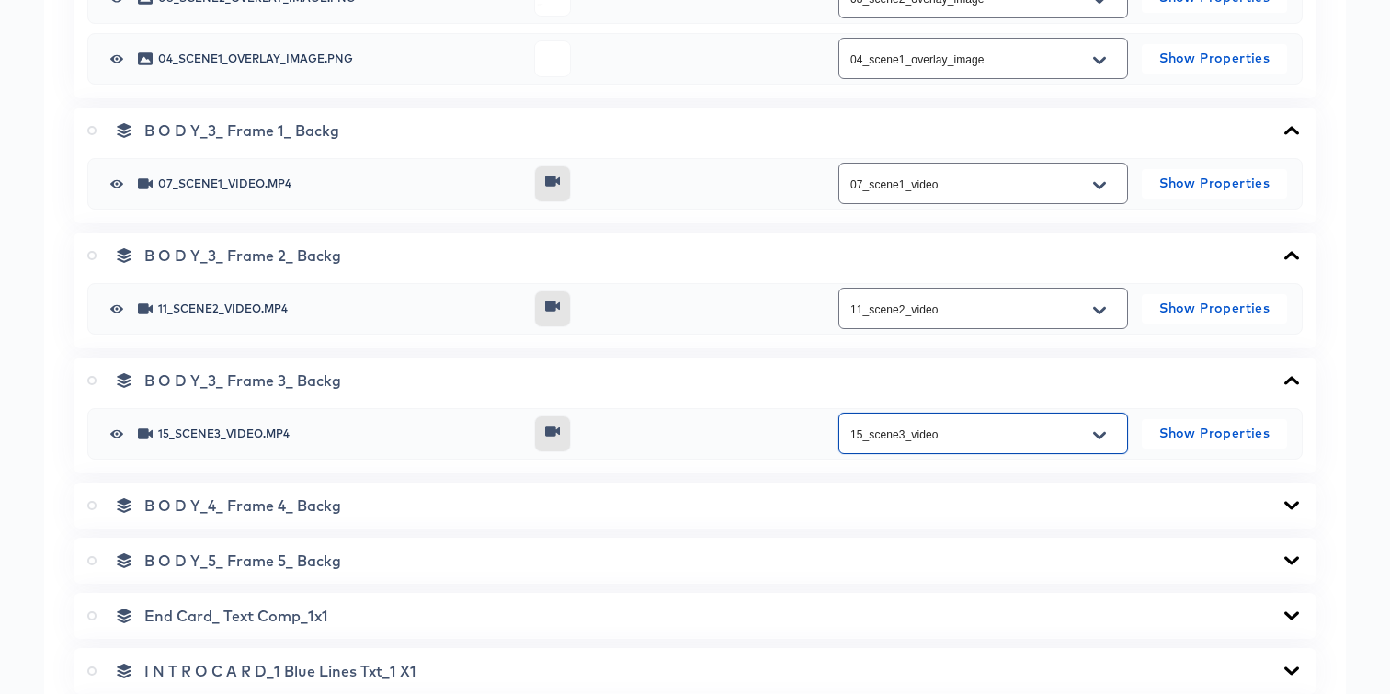
click at [1291, 511] on icon at bounding box center [1292, 505] width 22 height 15
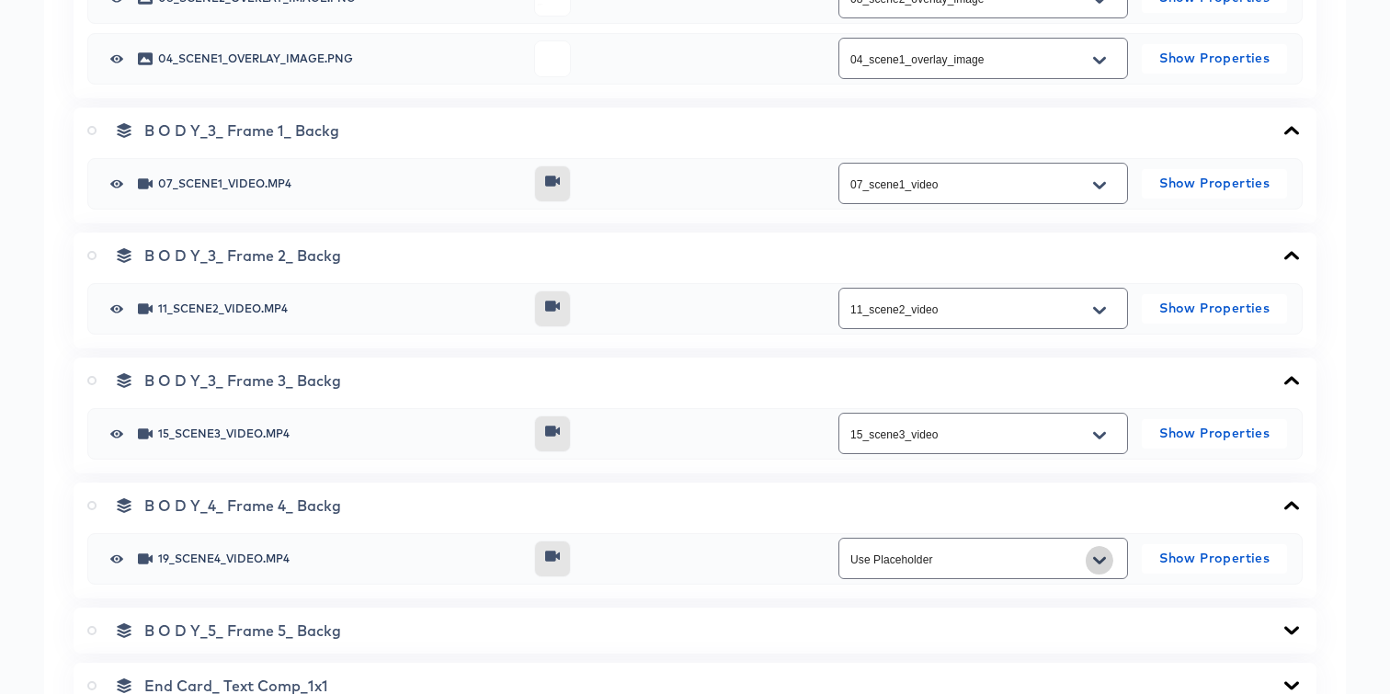
click at [1099, 562] on icon "Open" at bounding box center [1099, 559] width 13 height 7
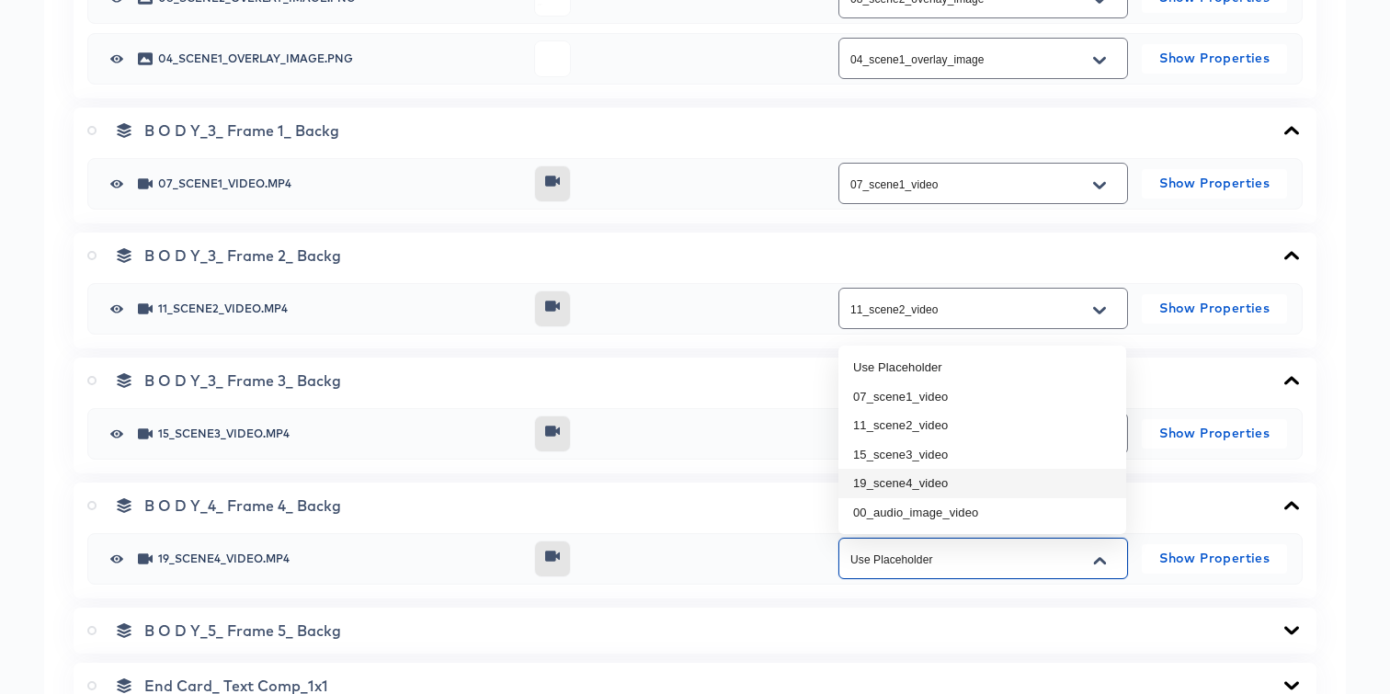
click at [984, 487] on li "19_scene4_video" at bounding box center [982, 483] width 288 height 29
type input "19_scene4_video"
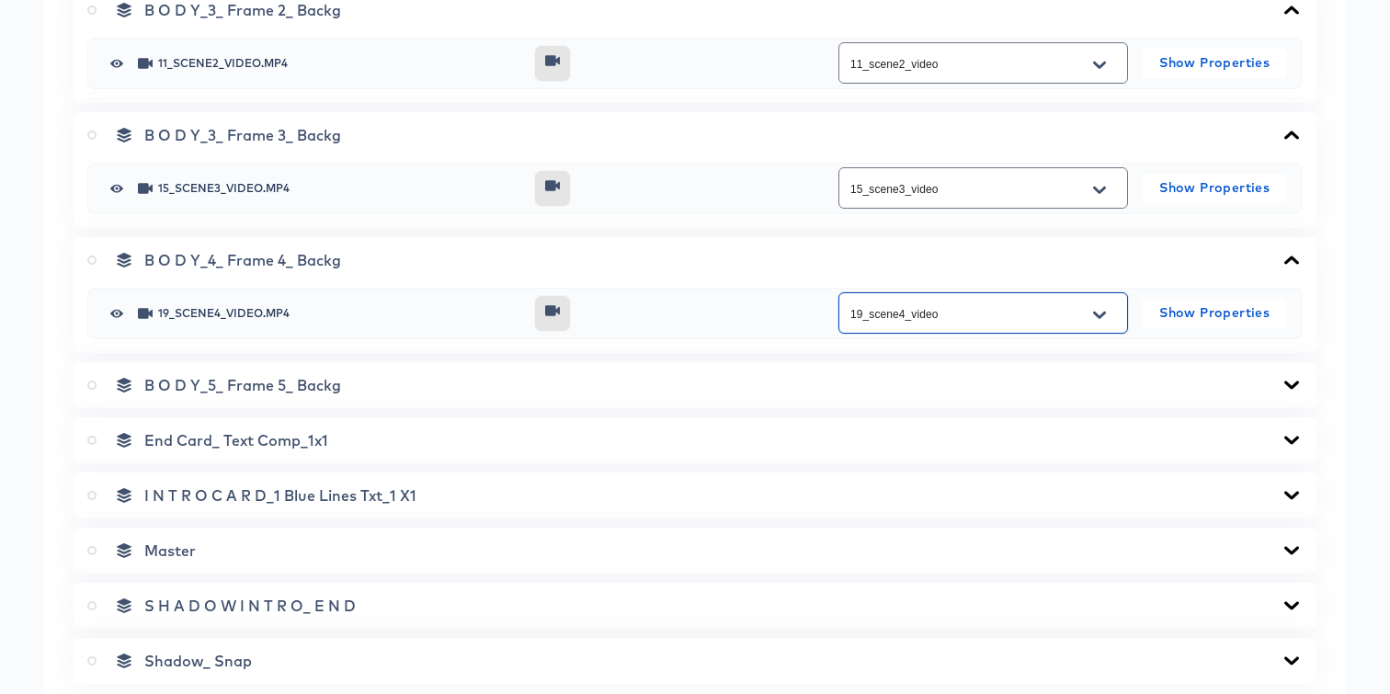
scroll to position [1930, 0]
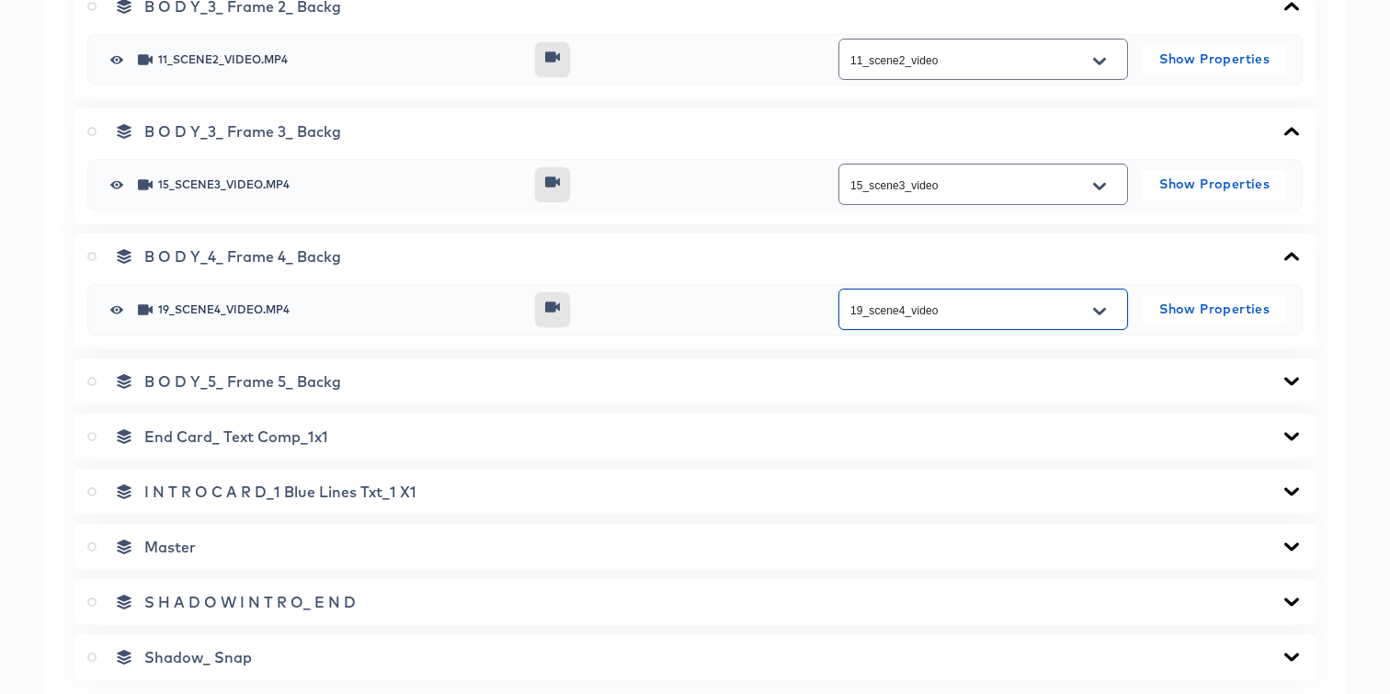
click at [1291, 381] on icon at bounding box center [1291, 381] width 15 height 8
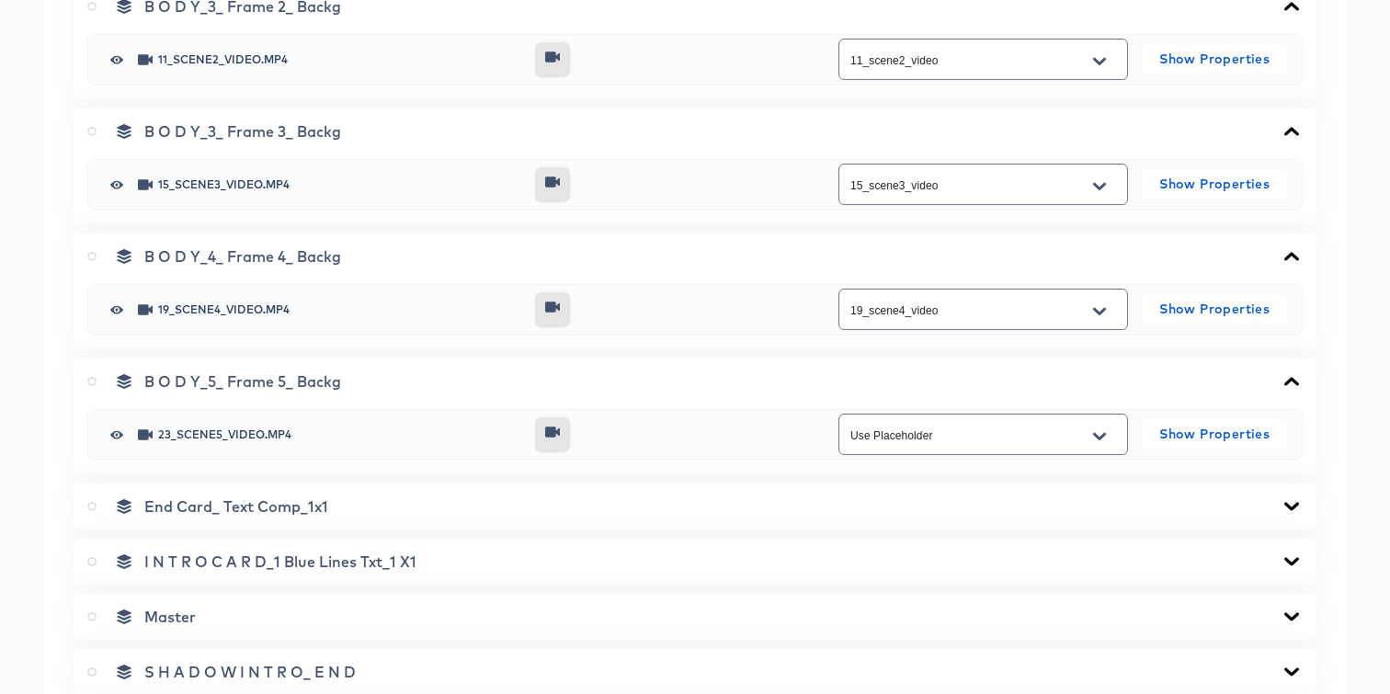
click at [1292, 381] on icon at bounding box center [1292, 381] width 22 height 15
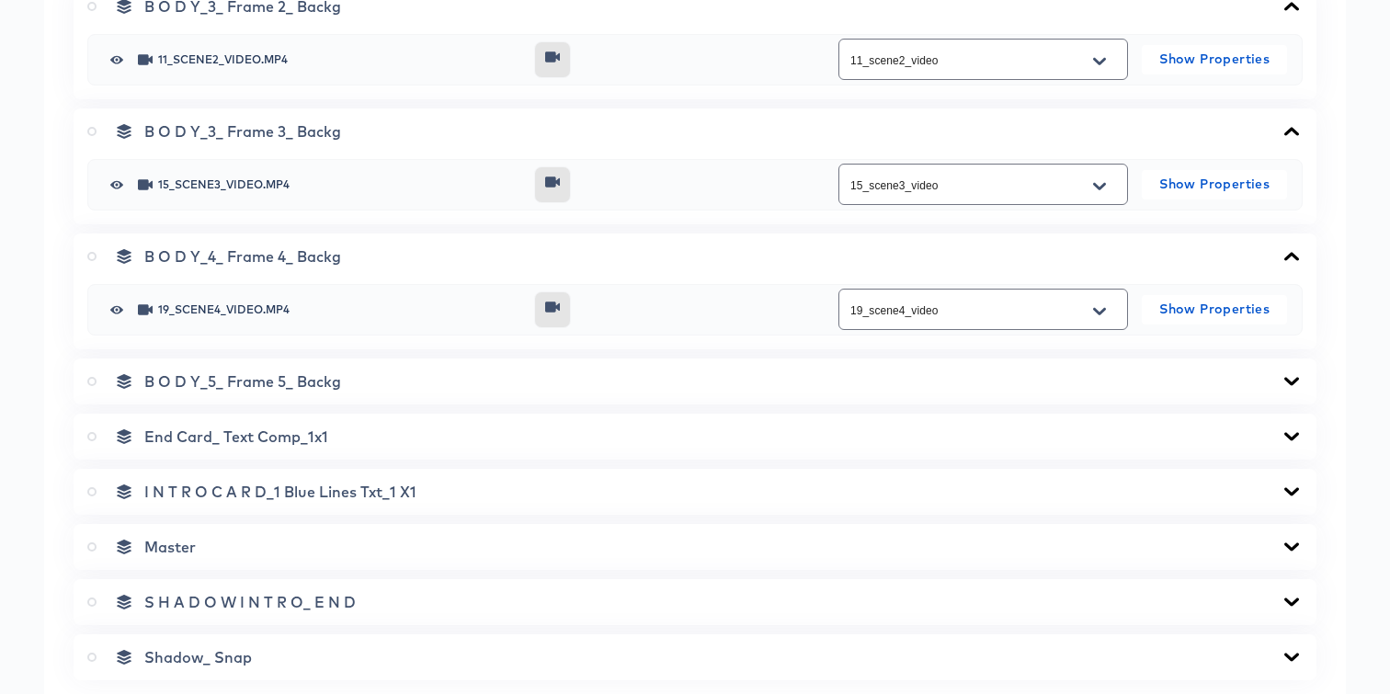
click at [1293, 442] on icon at bounding box center [1292, 436] width 22 height 15
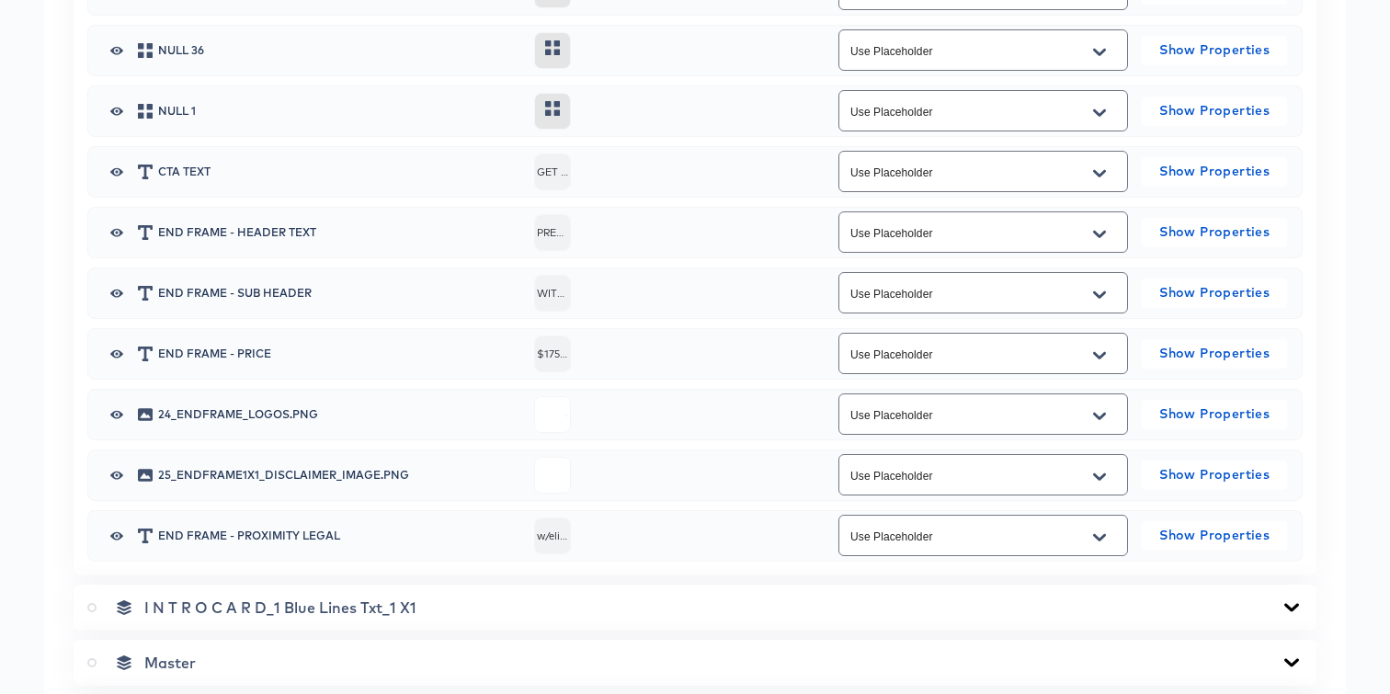
scroll to position [2493, 0]
click at [1042, 409] on input "Use Placeholder" at bounding box center [969, 412] width 245 height 21
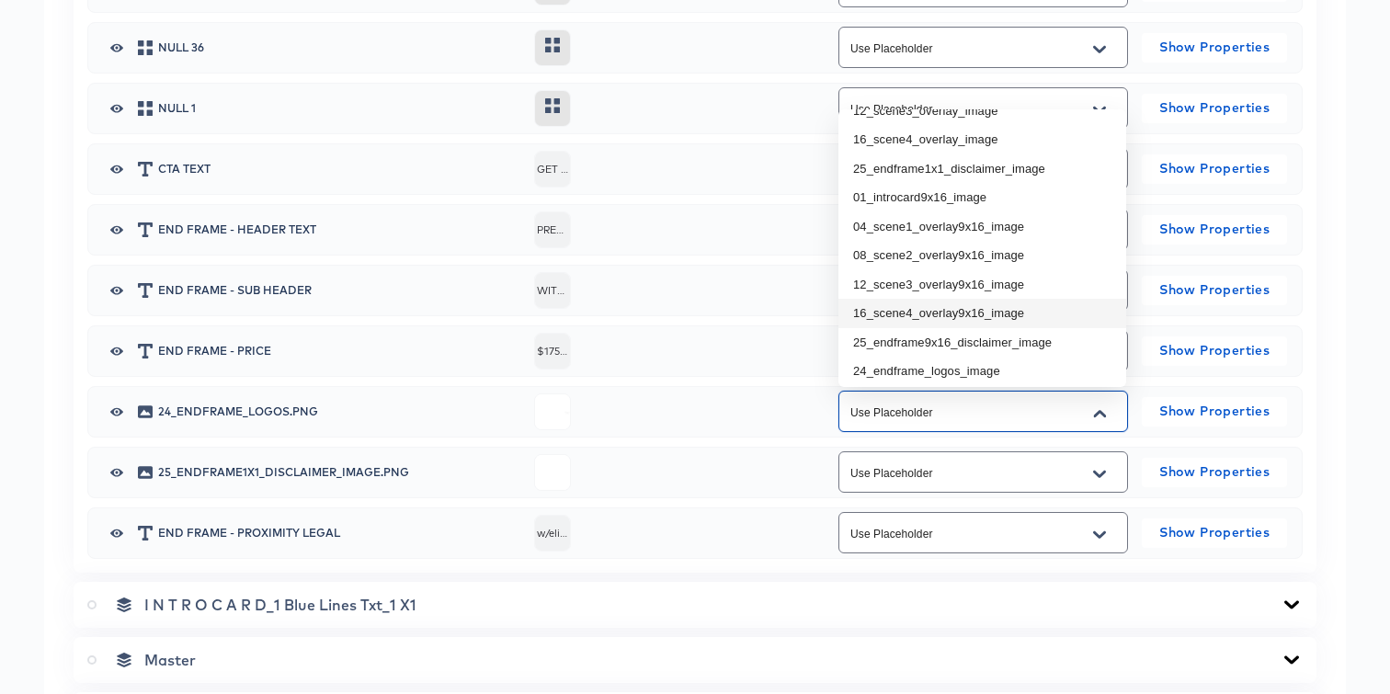
scroll to position [171, 0]
click at [996, 363] on li "24_endframe_logos_image" at bounding box center [982, 365] width 288 height 29
type input "24_endframe_logos_image"
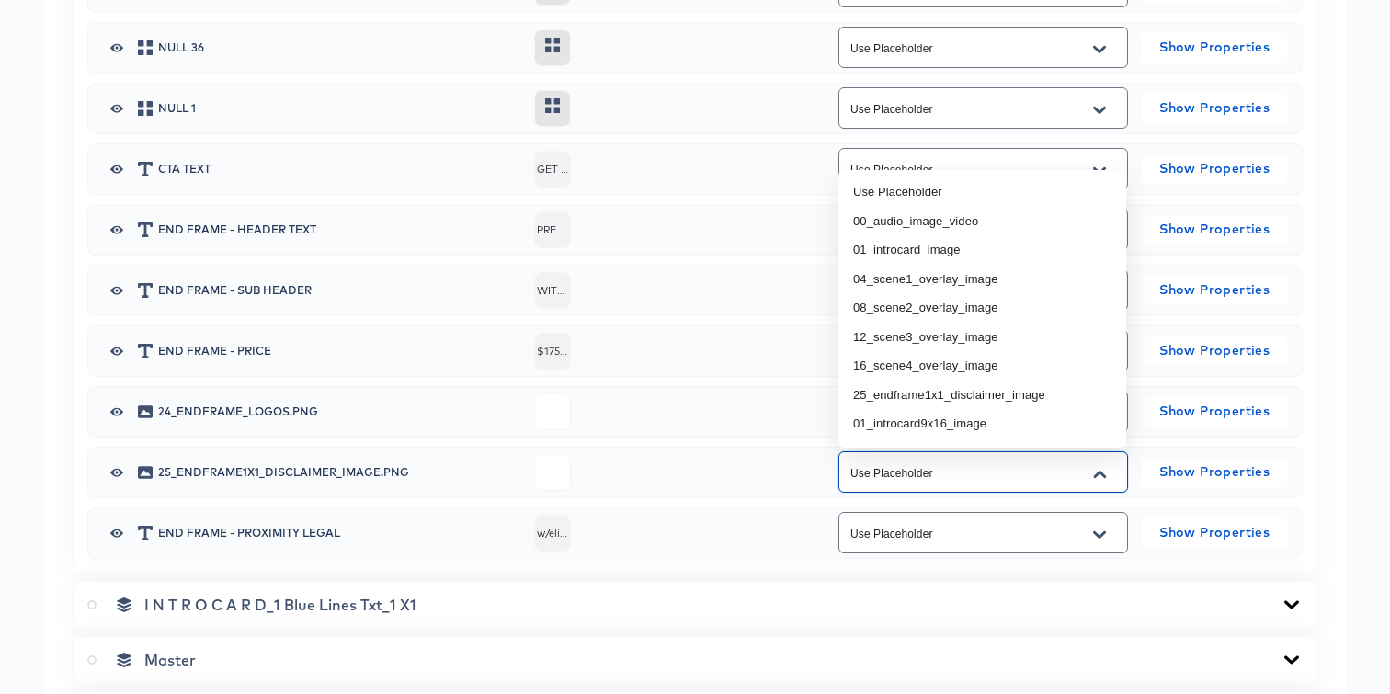
click at [988, 474] on input "Use Placeholder" at bounding box center [969, 472] width 245 height 21
click at [988, 395] on li "25_endframe1x1_disclaimer_image" at bounding box center [982, 395] width 288 height 29
type input "25_endframe1x1_disclaimer_image"
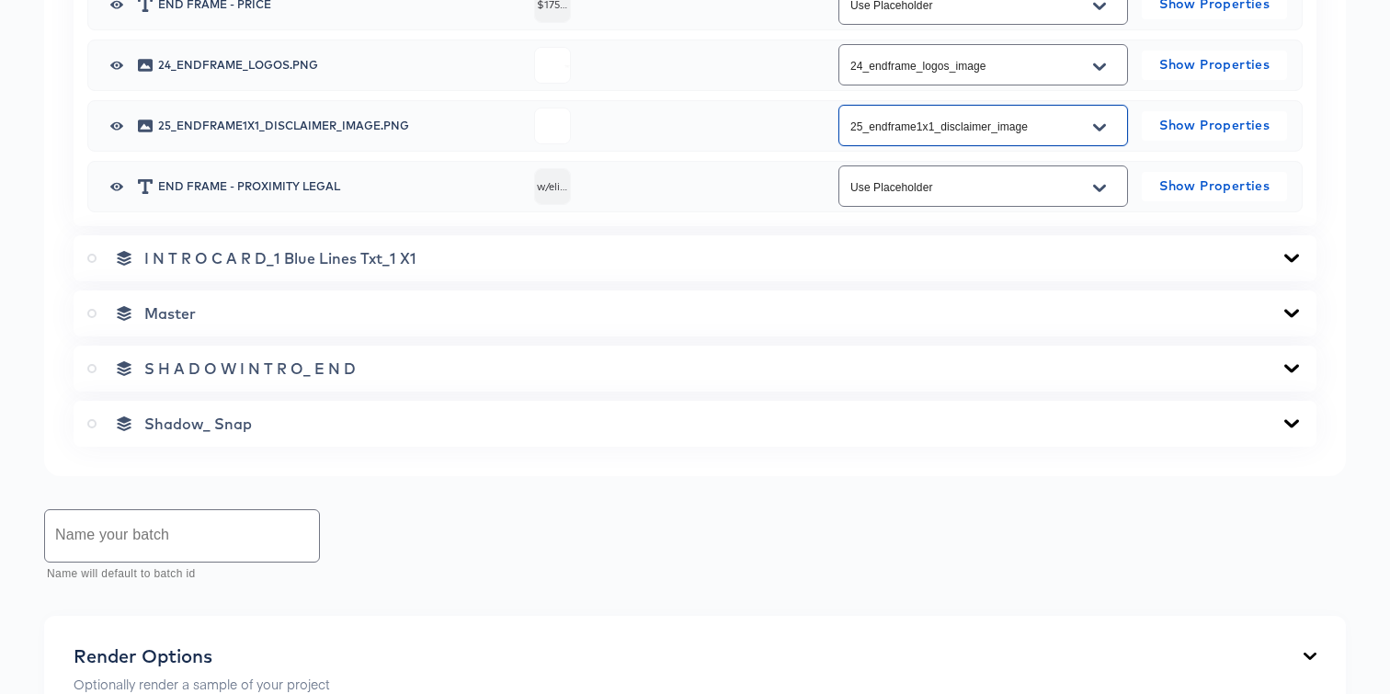
scroll to position [2870, 0]
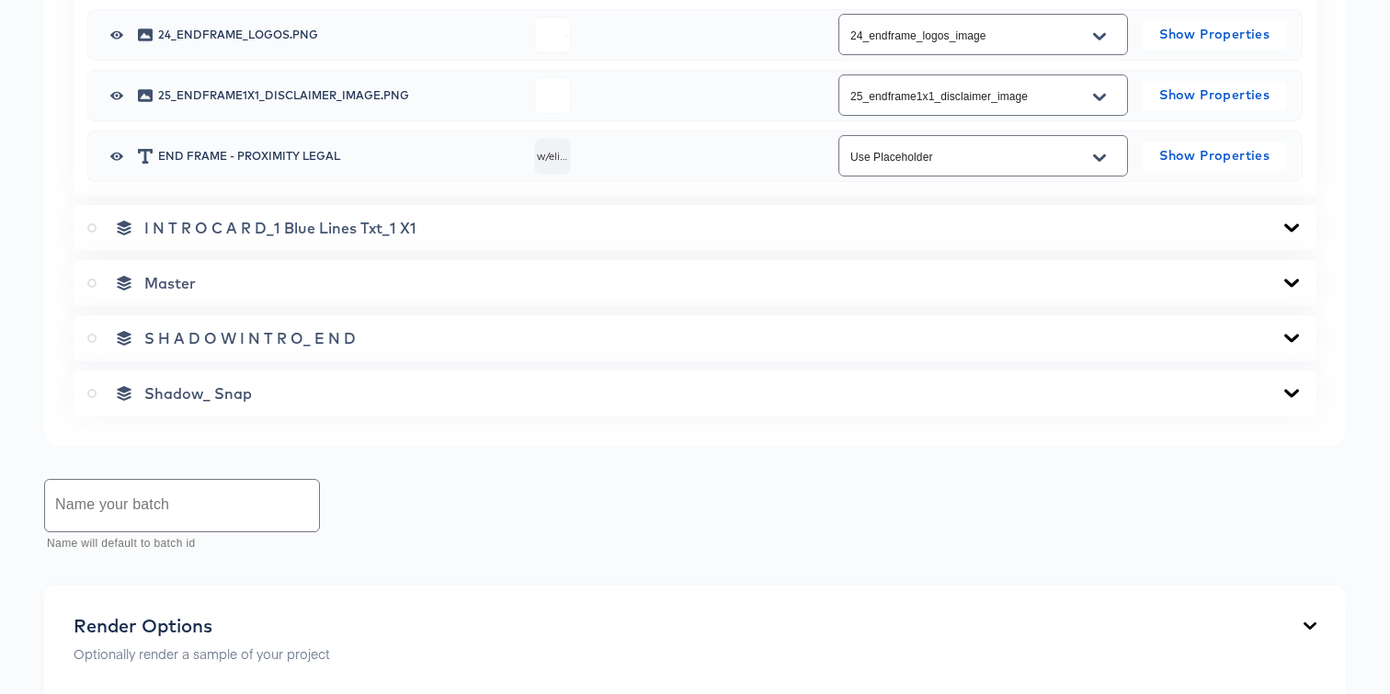
click at [1287, 223] on icon at bounding box center [1292, 228] width 22 height 15
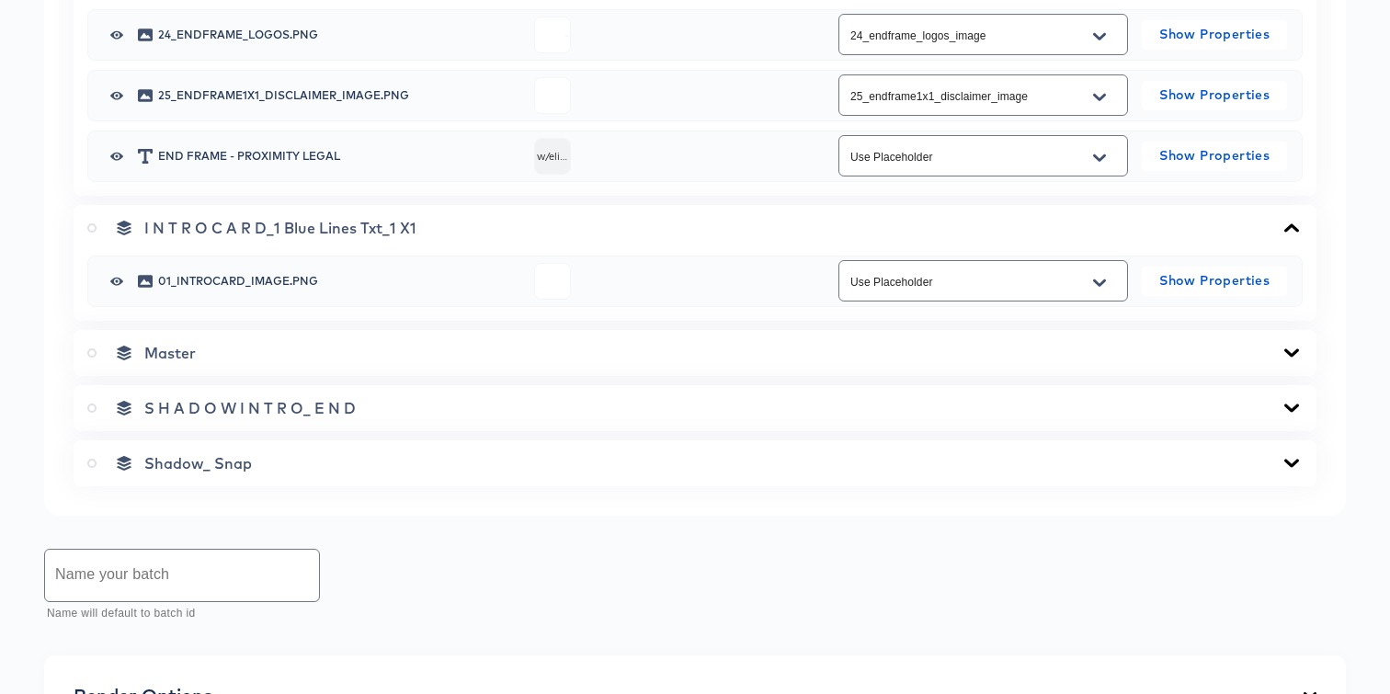
click at [1071, 285] on input "Use Placeholder" at bounding box center [969, 281] width 245 height 21
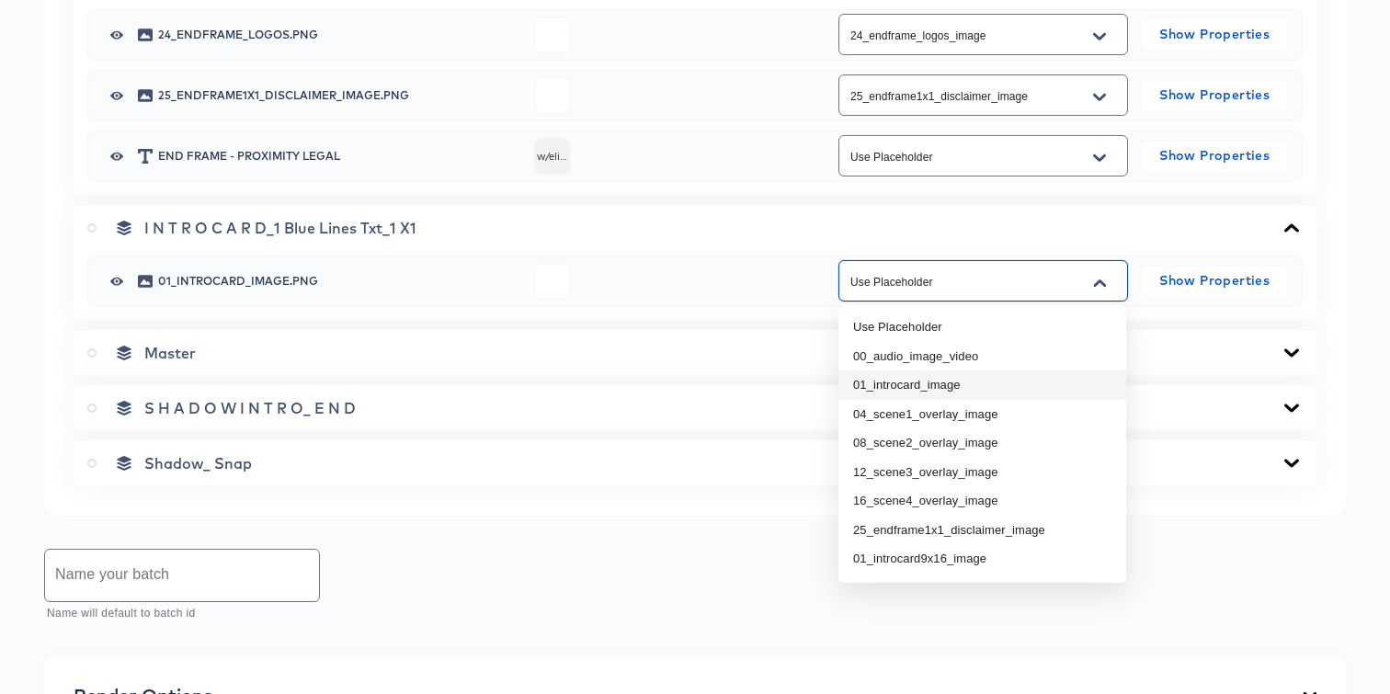
click at [997, 391] on li "01_introcard_image" at bounding box center [982, 384] width 288 height 29
type input "01_introcard_image"
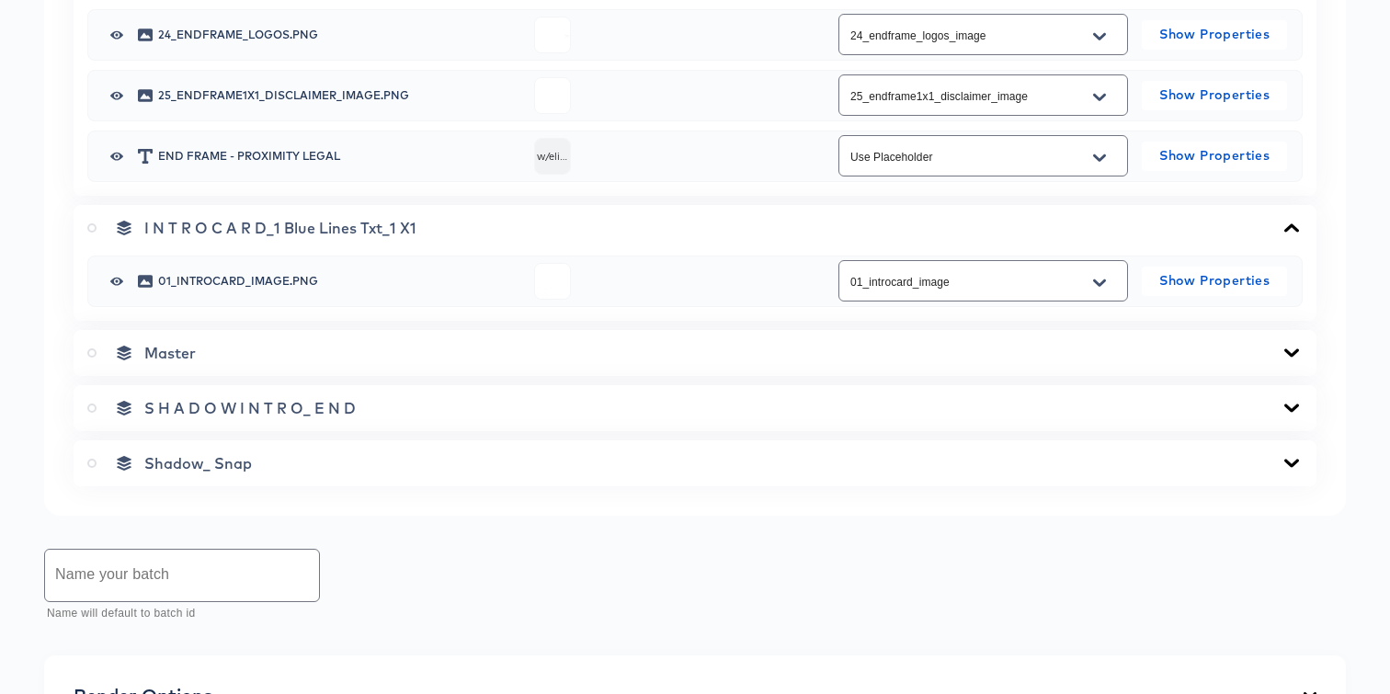
click at [90, 348] on icon at bounding box center [91, 352] width 9 height 9
click at [0, 0] on input "radio" at bounding box center [0, 0] width 0 height 0
click at [460, 364] on div "Master" at bounding box center [695, 353] width 1243 height 46
click at [1277, 359] on div "Master" at bounding box center [694, 353] width 1215 height 18
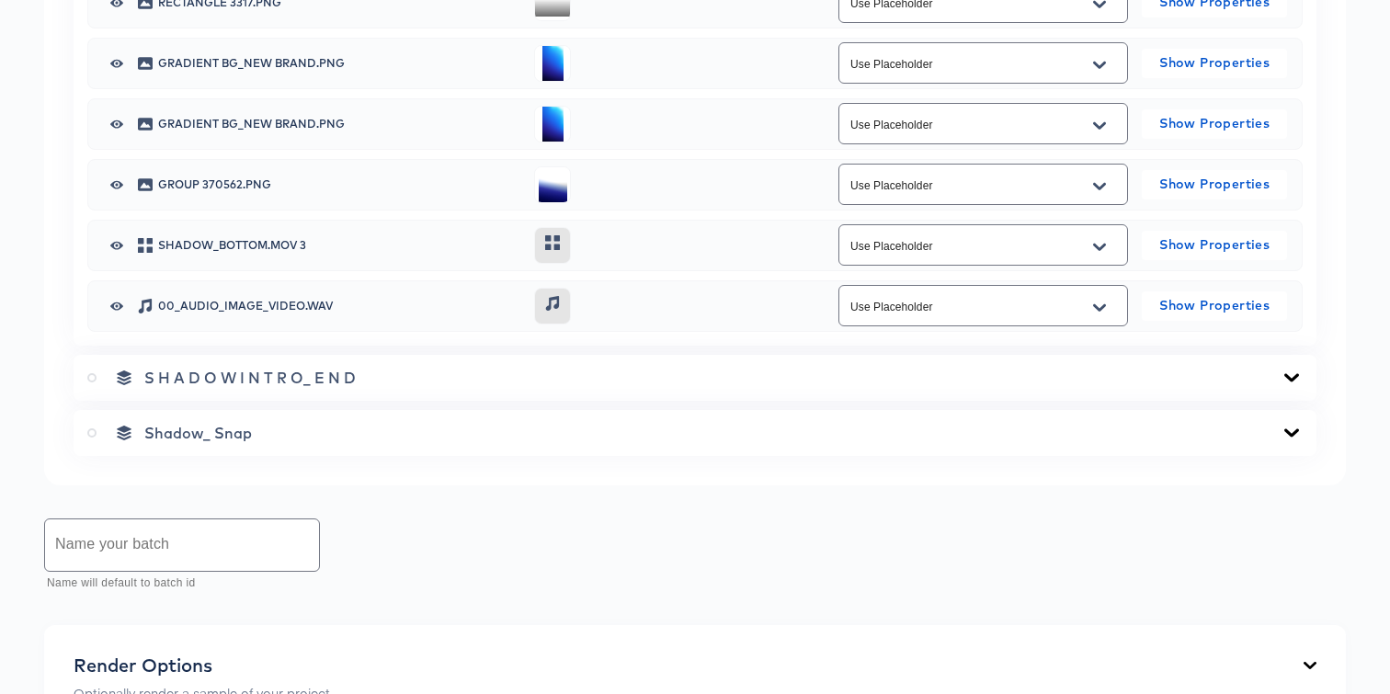
scroll to position [4562, 0]
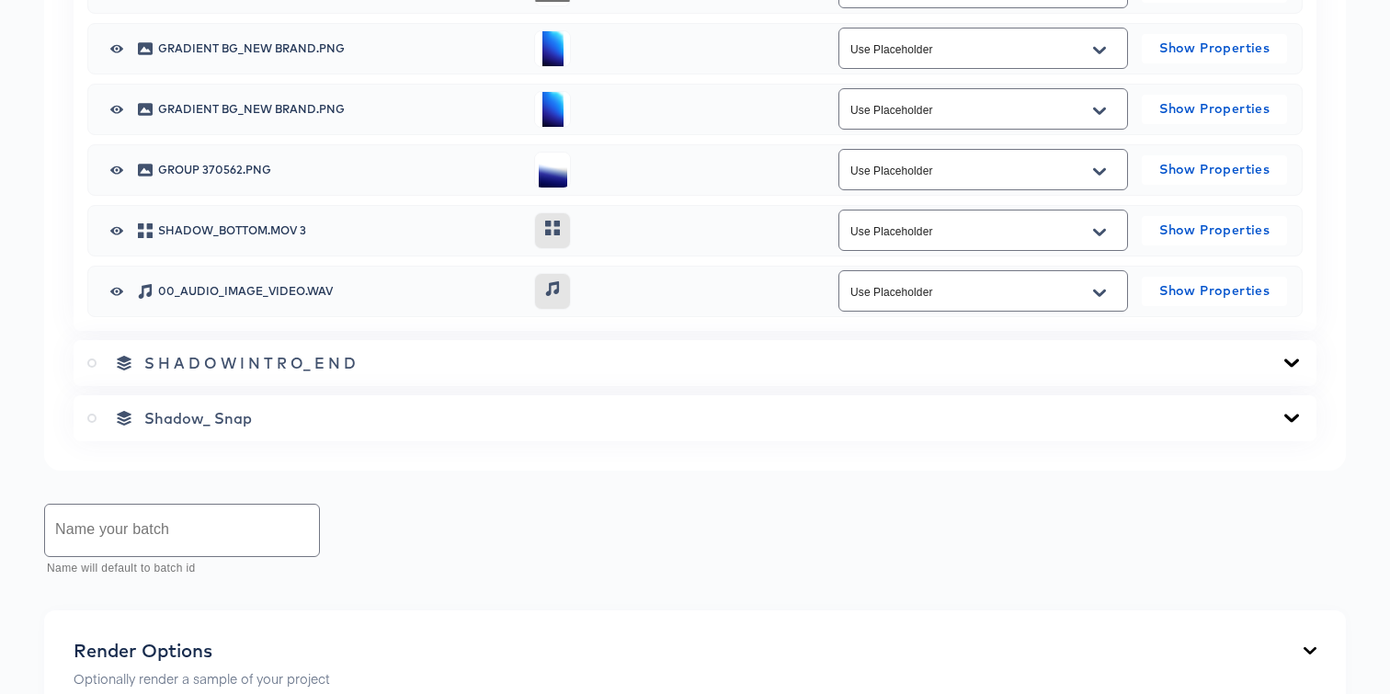
click at [1030, 305] on div "Use Placeholder" at bounding box center [983, 290] width 290 height 41
click at [1095, 295] on icon "Open" at bounding box center [1099, 293] width 13 height 15
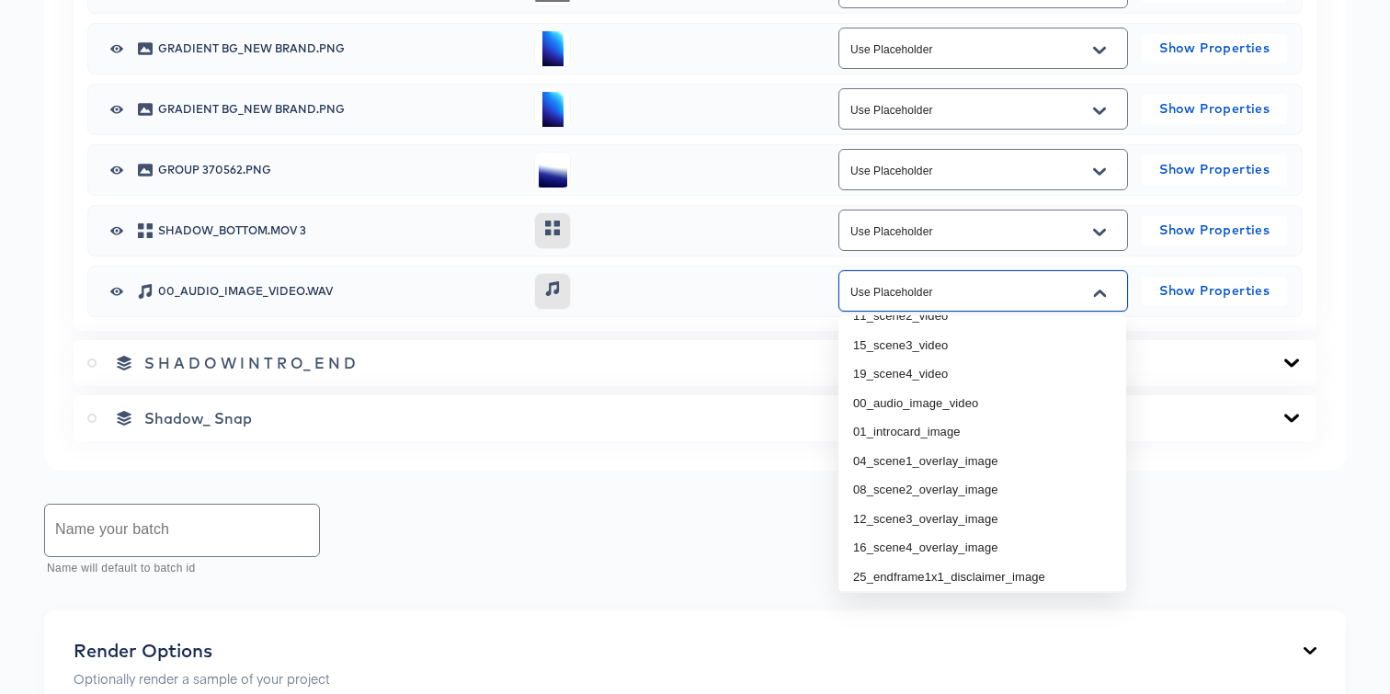
scroll to position [185, 0]
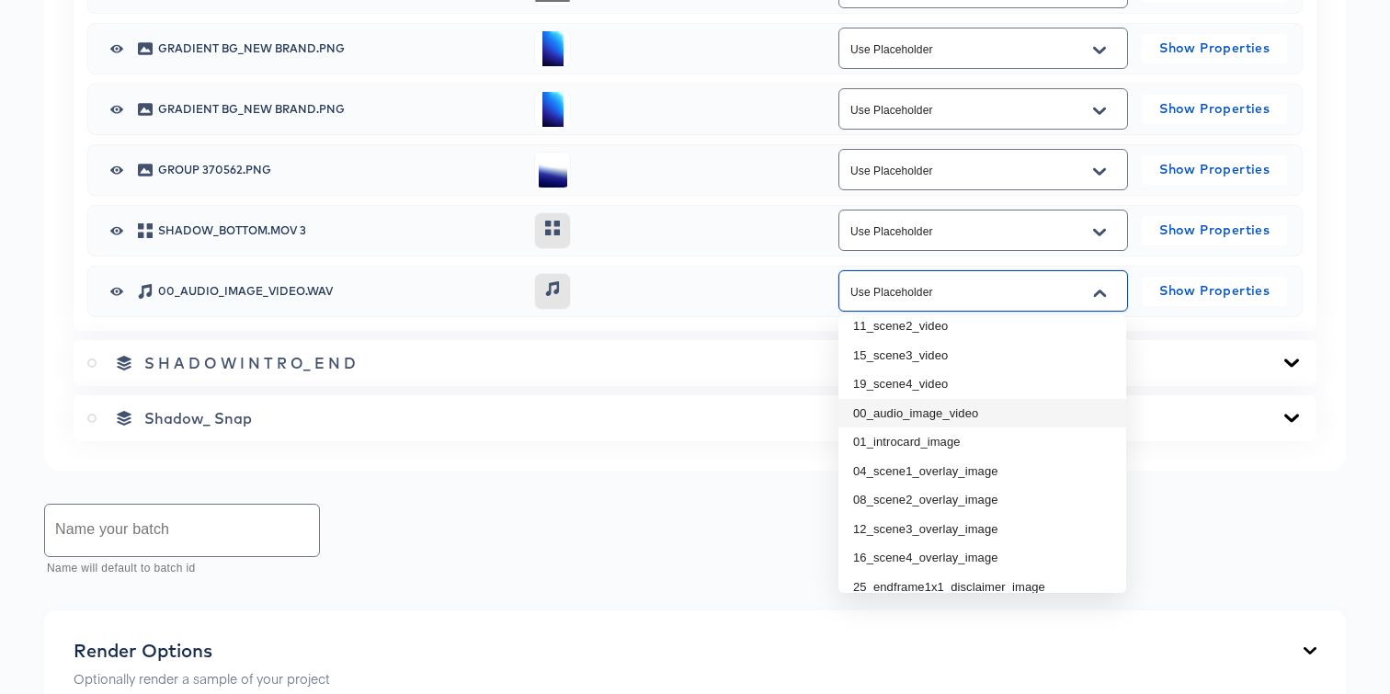
click at [959, 420] on li "00_audio_image_video" at bounding box center [982, 413] width 288 height 29
type input "00_audio_image_video"
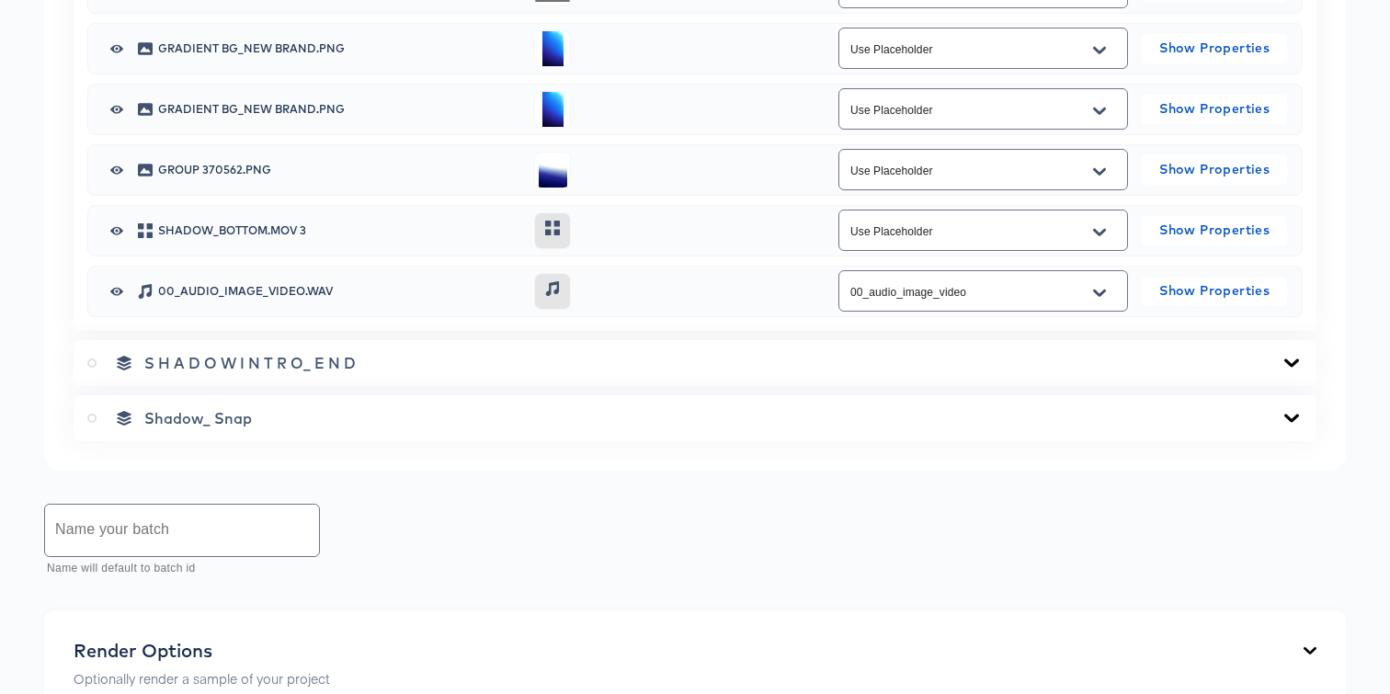
click at [1027, 360] on div "S H A D O W I N T R O_ E N D" at bounding box center [694, 363] width 1215 height 18
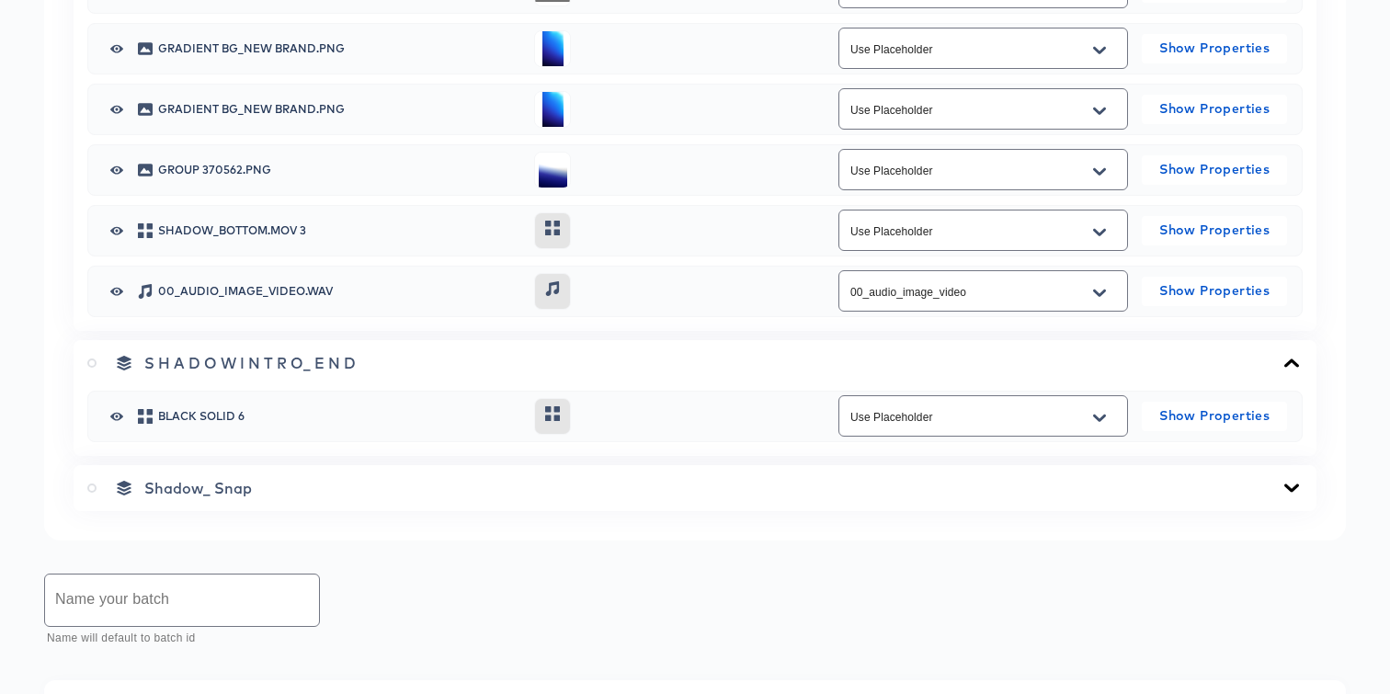
click at [933, 498] on div "Shadow_ Snap" at bounding box center [695, 488] width 1243 height 46
click at [1279, 490] on div "Shadow_ Snap" at bounding box center [694, 488] width 1215 height 18
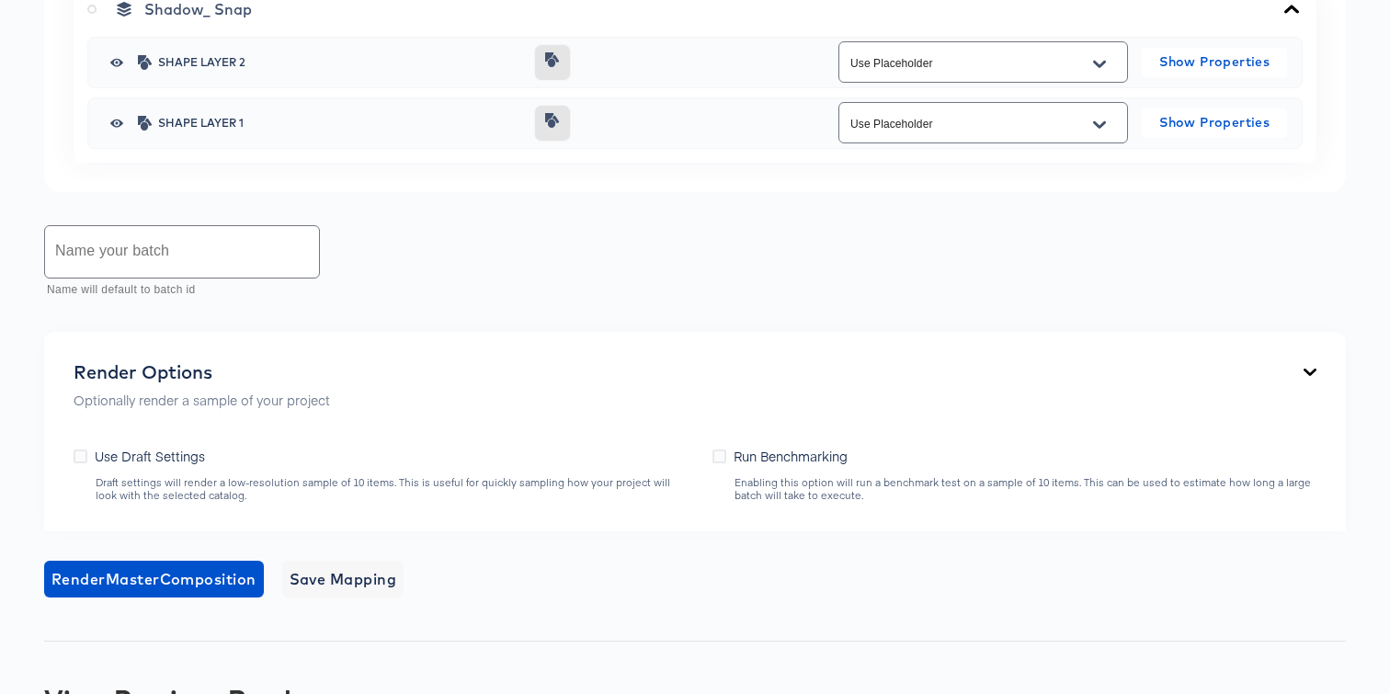
scroll to position [5139, 0]
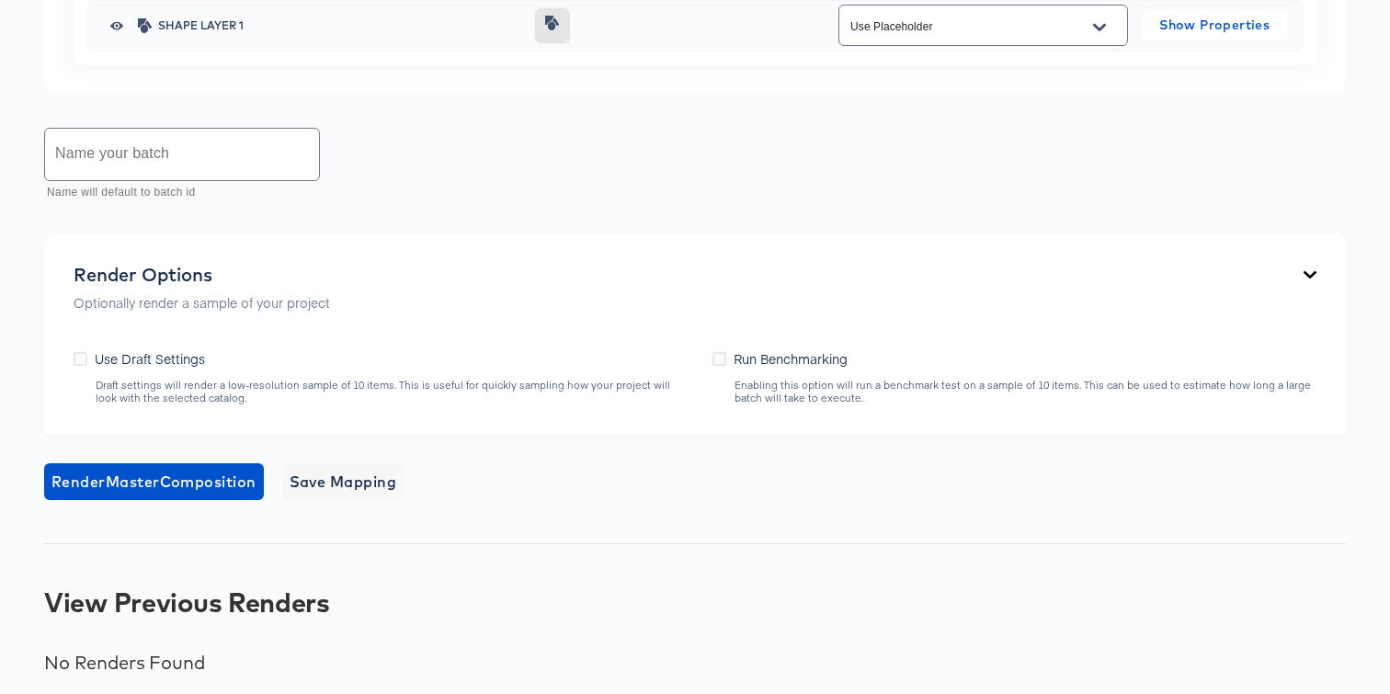
click at [242, 154] on input "text" at bounding box center [182, 154] width 274 height 51
type input "Meta 1x1 Sample"
click at [309, 482] on span "Save Mapping" at bounding box center [344, 482] width 108 height 26
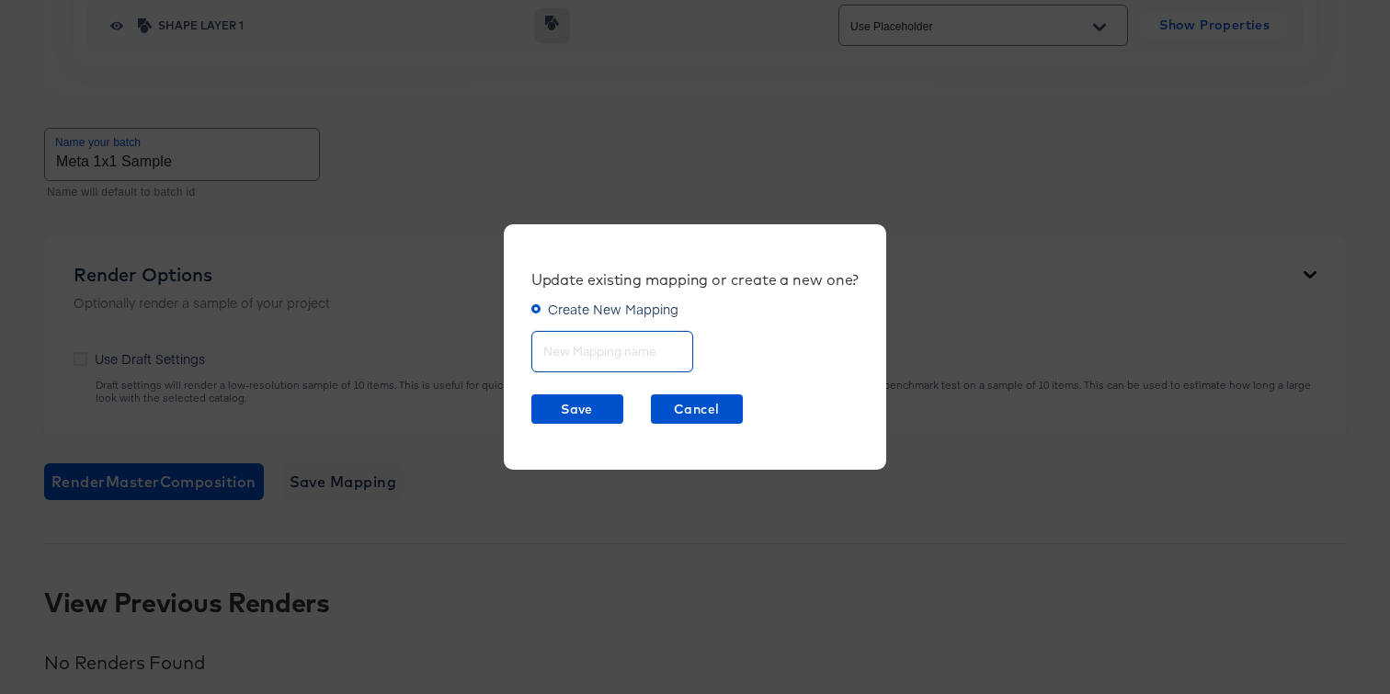
click at [564, 355] on input "text" at bounding box center [612, 344] width 160 height 40
type input "first mapping"
click at [580, 402] on span "Save" at bounding box center [577, 409] width 77 height 23
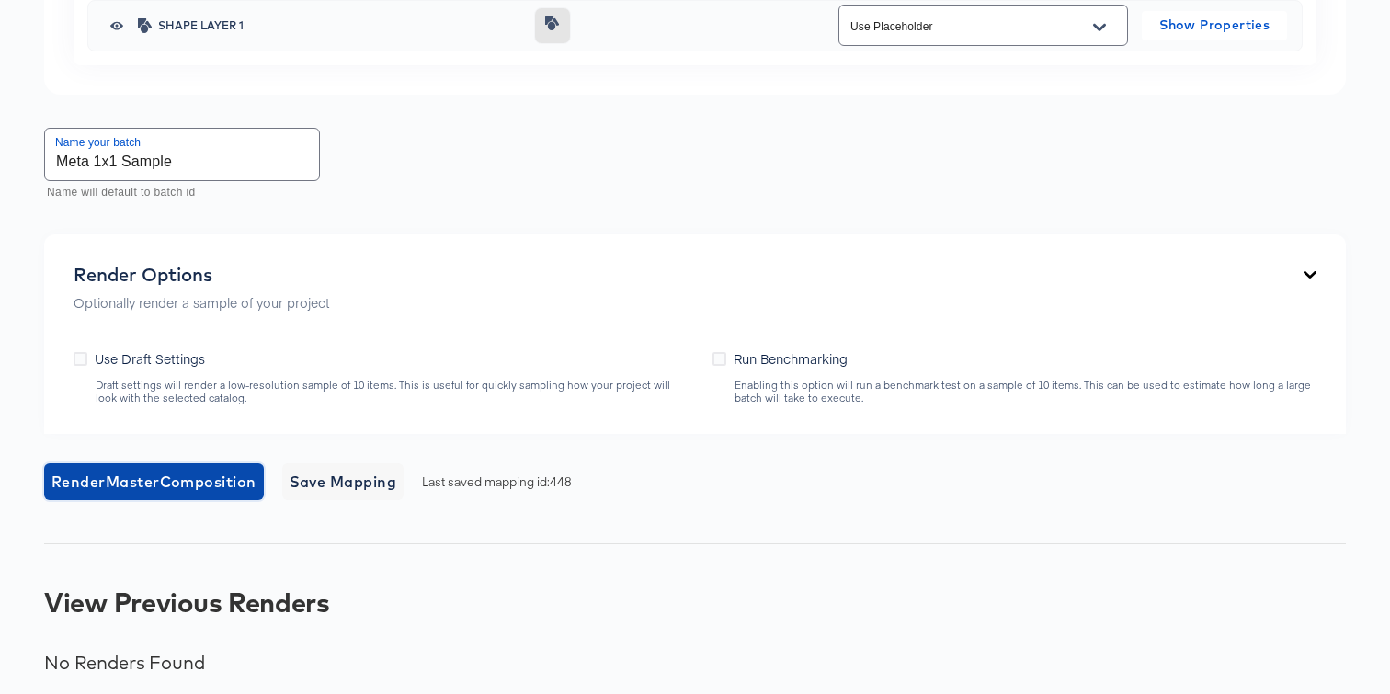
click at [210, 483] on span "Render Master Composition" at bounding box center [153, 482] width 205 height 26
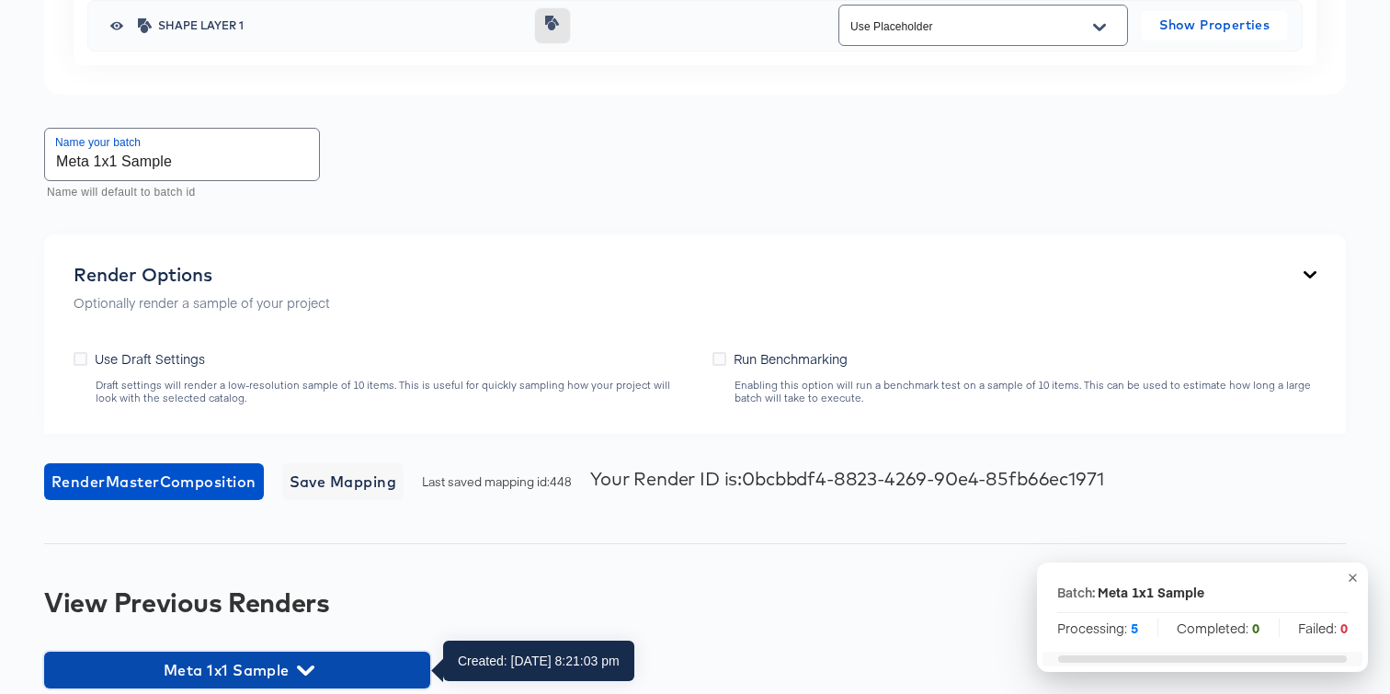
click at [303, 665] on icon "button" at bounding box center [305, 670] width 17 height 17
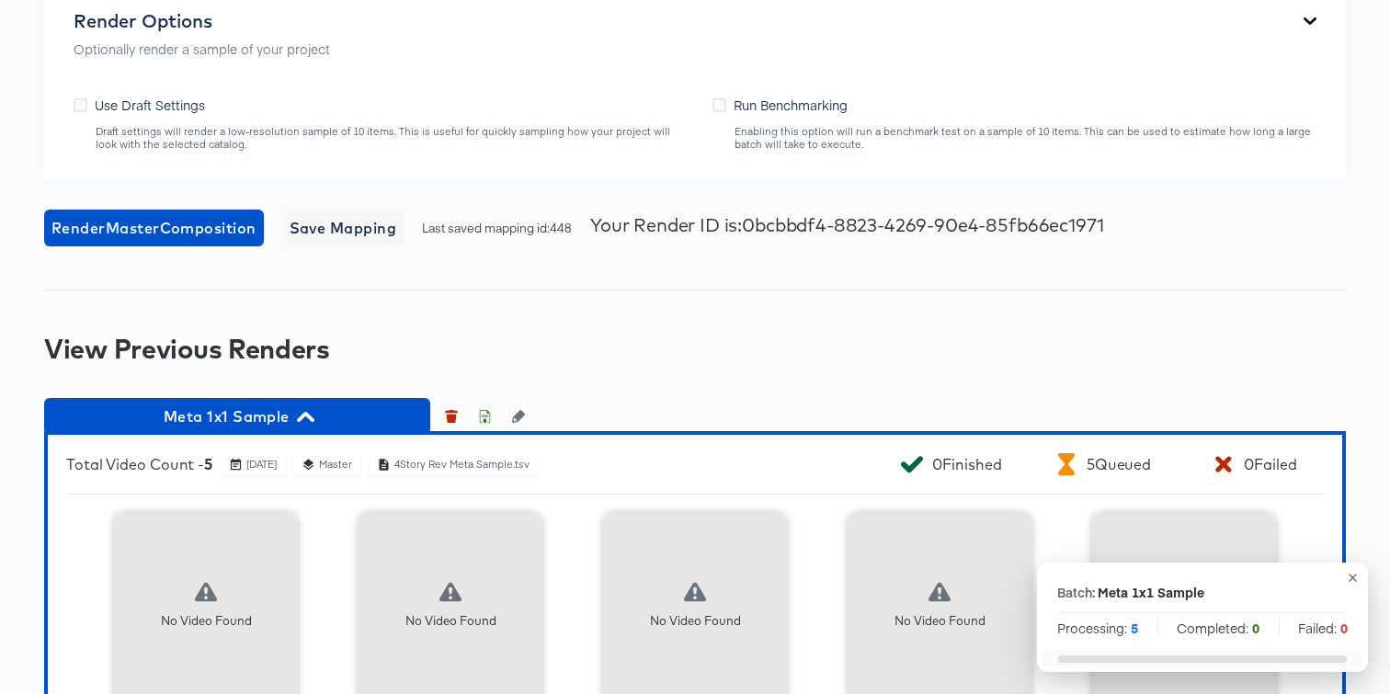
scroll to position [5520, 0]
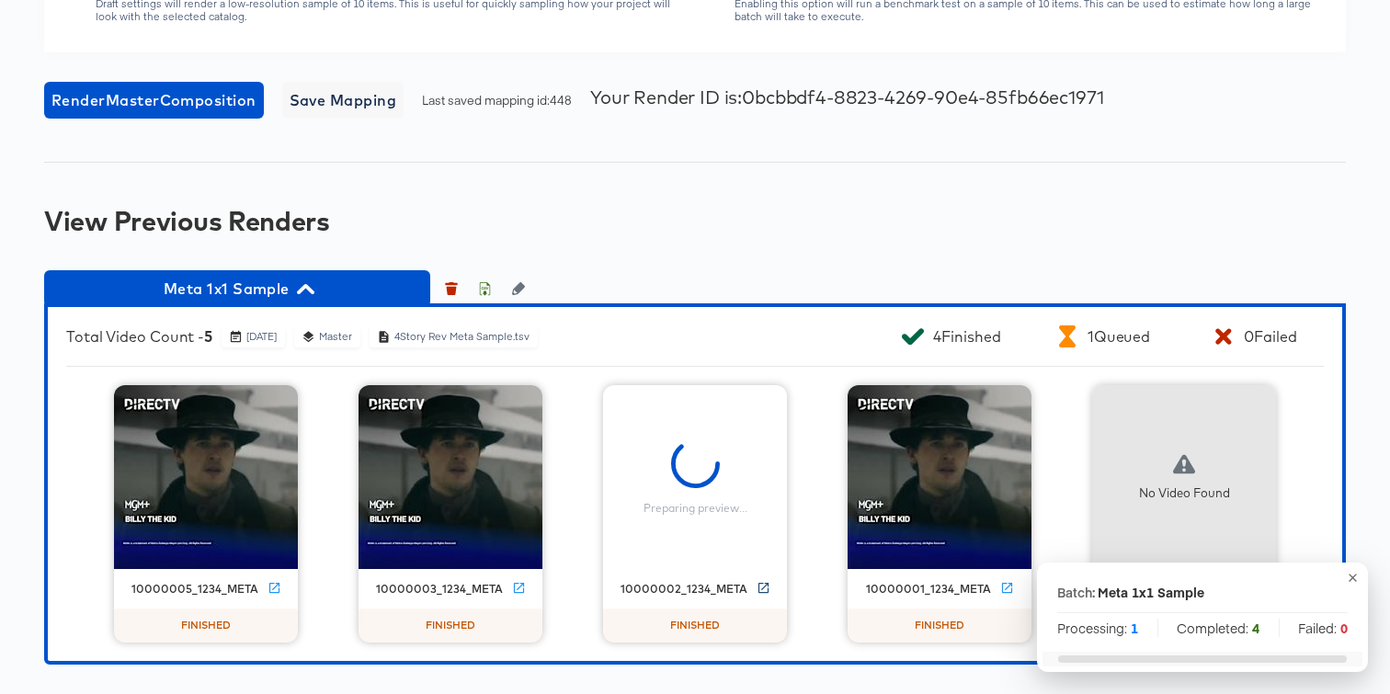
click at [758, 586] on icon at bounding box center [764, 588] width 14 height 14
